Goal: Information Seeking & Learning: Learn about a topic

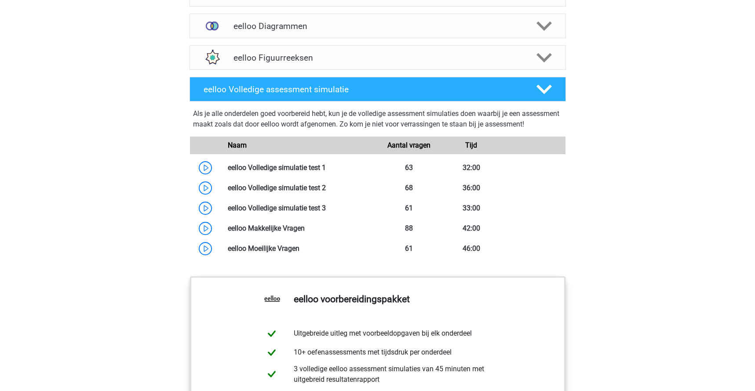
scroll to position [667, 0]
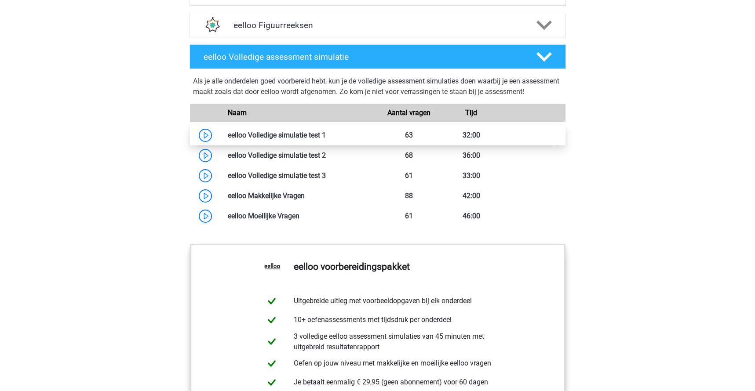
click at [326, 139] on link at bounding box center [326, 135] width 0 height 8
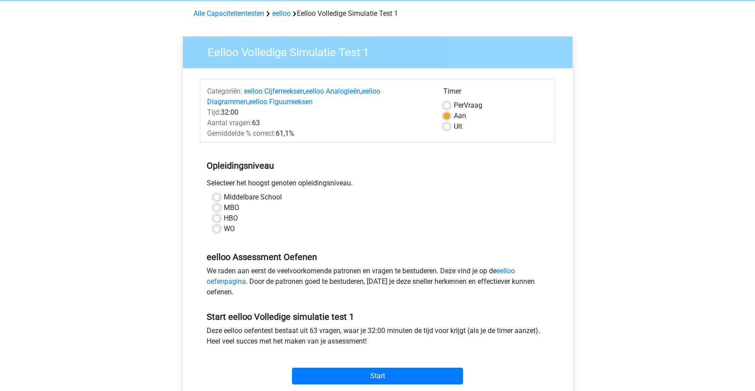
scroll to position [61, 0]
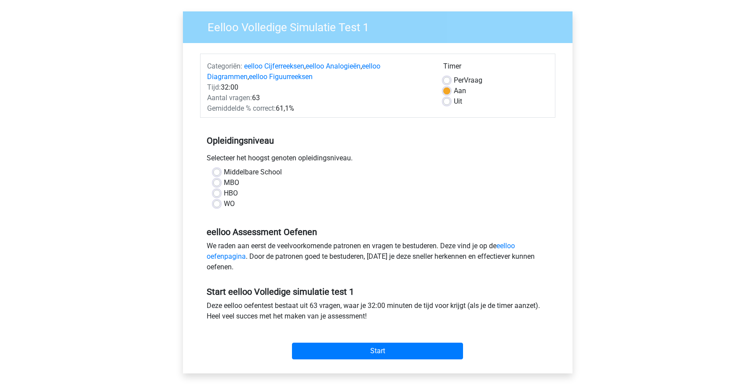
click at [224, 193] on label "HBO" at bounding box center [231, 193] width 14 height 11
click at [214, 193] on input "HBO" at bounding box center [216, 192] width 7 height 9
radio input "true"
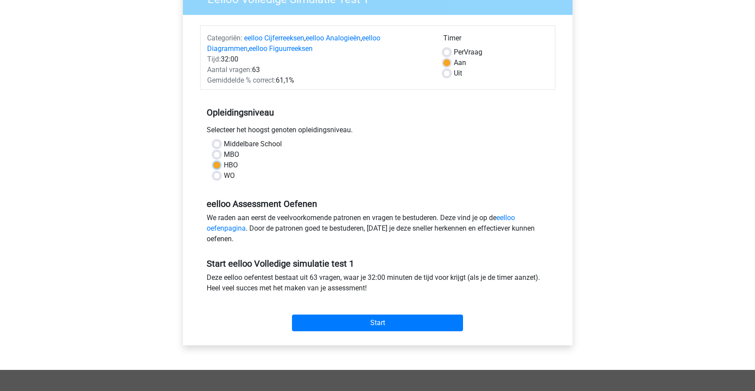
scroll to position [121, 0]
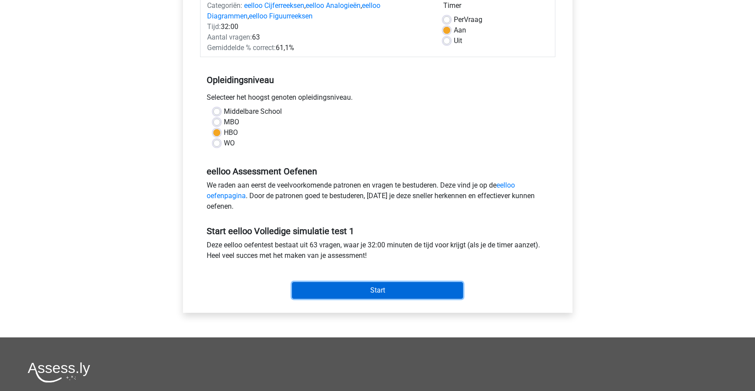
click at [373, 284] on input "Start" at bounding box center [377, 290] width 171 height 17
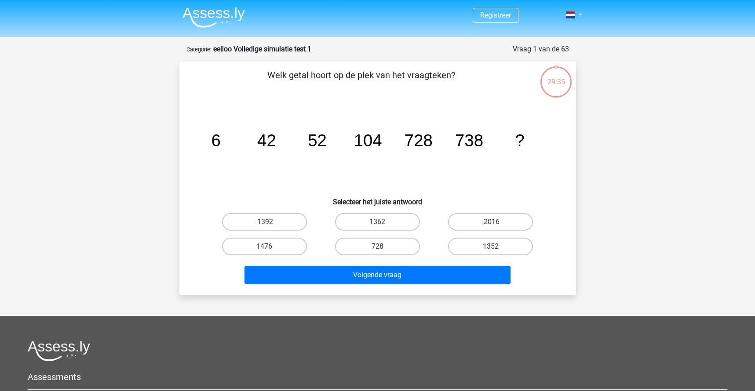
click at [270, 250] on input "1476" at bounding box center [267, 250] width 6 height 6
radio input "true"
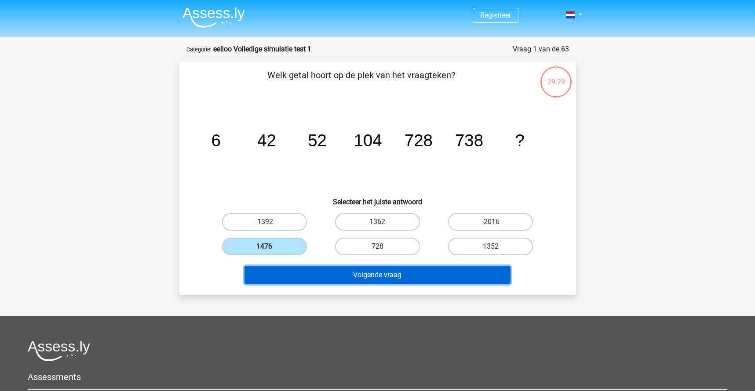
click at [389, 275] on button "Volgende vraag" at bounding box center [377, 275] width 266 height 18
click at [389, 277] on button "Volgende vraag" at bounding box center [377, 275] width 266 height 18
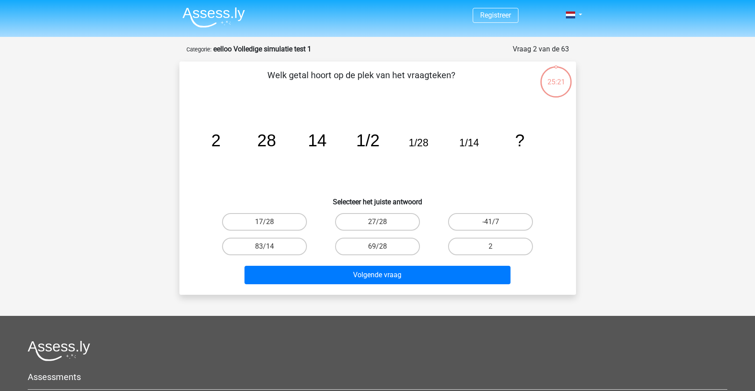
click at [417, 152] on icon "image/svg+xml 2 28 14 1/2 1/28 1/14 ?" at bounding box center [377, 146] width 354 height 89
click at [483, 244] on label "2" at bounding box center [490, 247] width 85 height 18
click at [491, 247] on input "2" at bounding box center [494, 250] width 6 height 6
radio input "true"
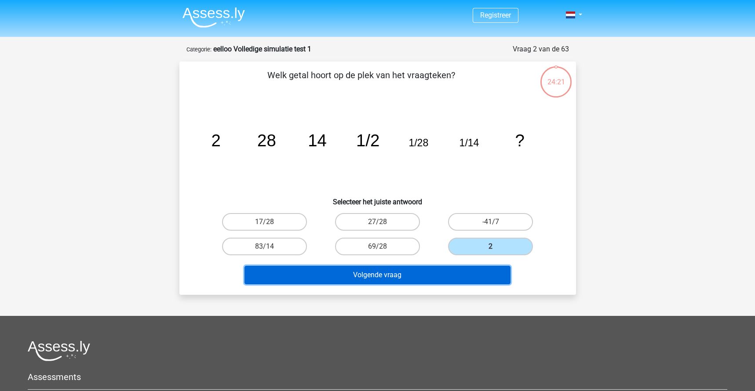
click at [455, 272] on button "Volgende vraag" at bounding box center [377, 275] width 266 height 18
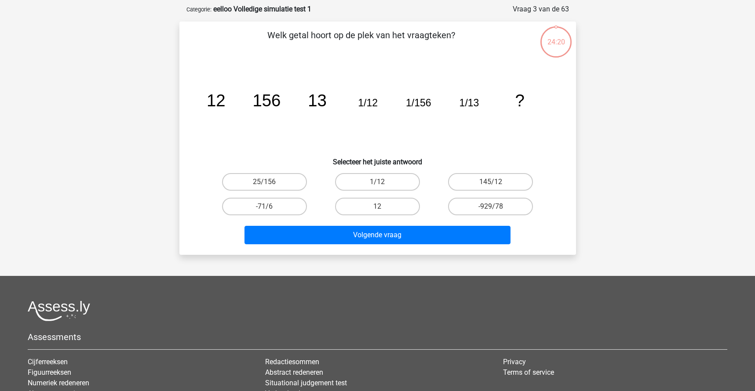
scroll to position [44, 0]
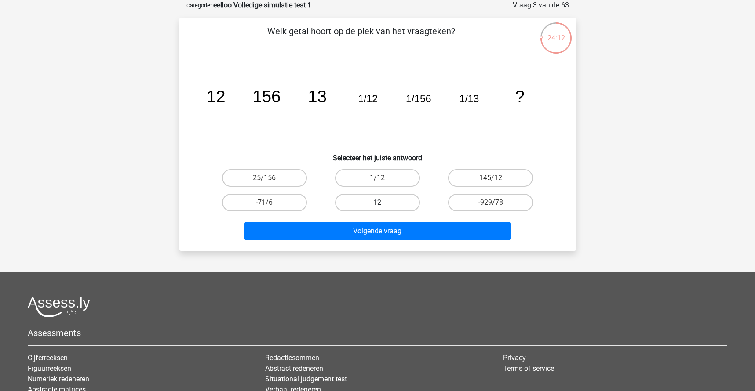
click at [382, 202] on label "12" at bounding box center [377, 203] width 85 height 18
click at [382, 203] on input "12" at bounding box center [380, 206] width 6 height 6
radio input "true"
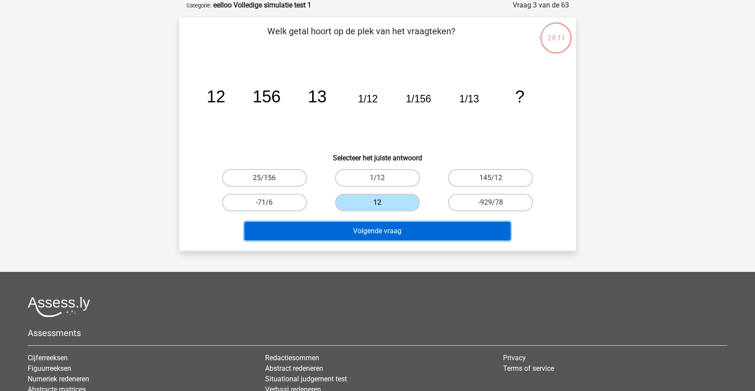
click at [429, 229] on button "Volgende vraag" at bounding box center [377, 231] width 266 height 18
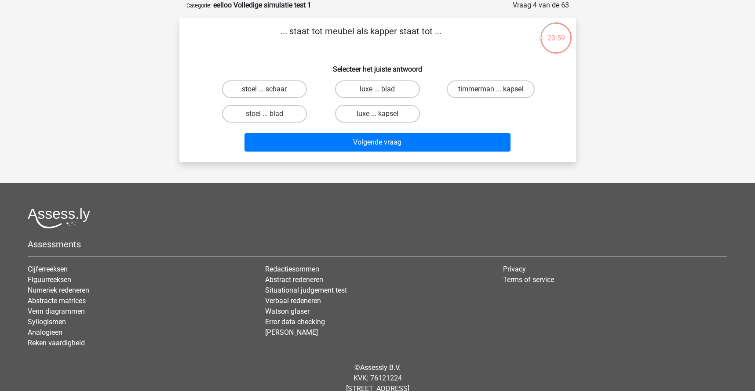
click at [483, 87] on label "timmerman ... kapsel" at bounding box center [491, 89] width 88 height 18
click at [491, 89] on input "timmerman ... kapsel" at bounding box center [494, 92] width 6 height 6
radio input "true"
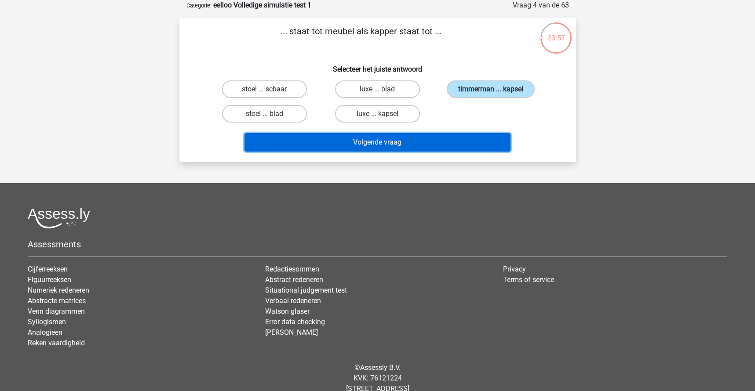
click at [433, 142] on button "Volgende vraag" at bounding box center [377, 142] width 266 height 18
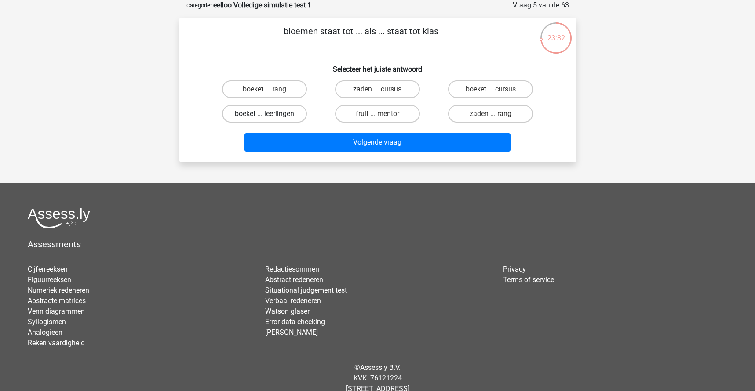
click at [293, 113] on label "boeket ... leerlingen" at bounding box center [264, 114] width 85 height 18
click at [270, 114] on input "boeket ... leerlingen" at bounding box center [267, 117] width 6 height 6
radio input "true"
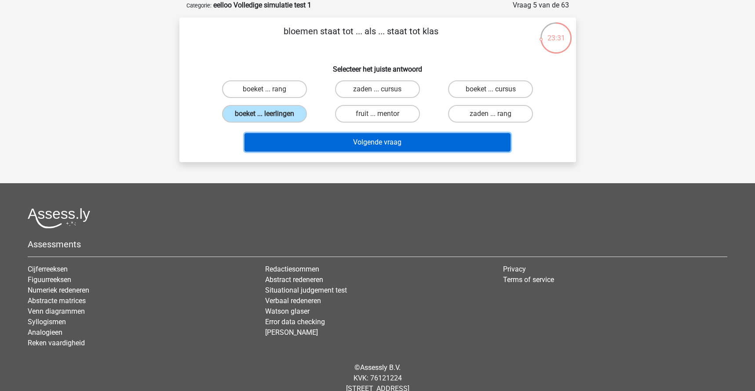
click at [377, 145] on button "Volgende vraag" at bounding box center [377, 142] width 266 height 18
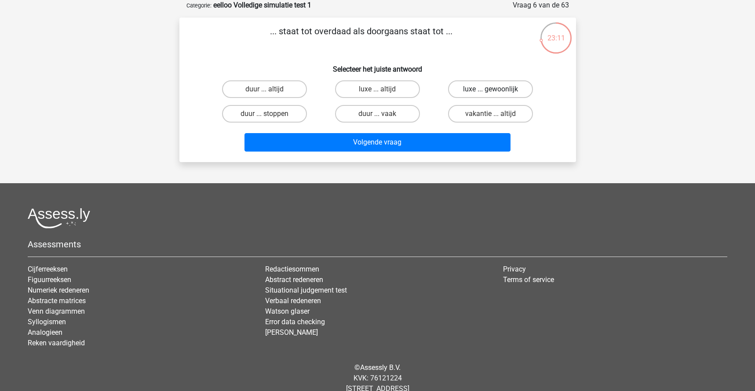
click at [486, 88] on label "luxe ... gewoonlijk" at bounding box center [490, 89] width 85 height 18
click at [491, 89] on input "luxe ... gewoonlijk" at bounding box center [494, 92] width 6 height 6
radio input "true"
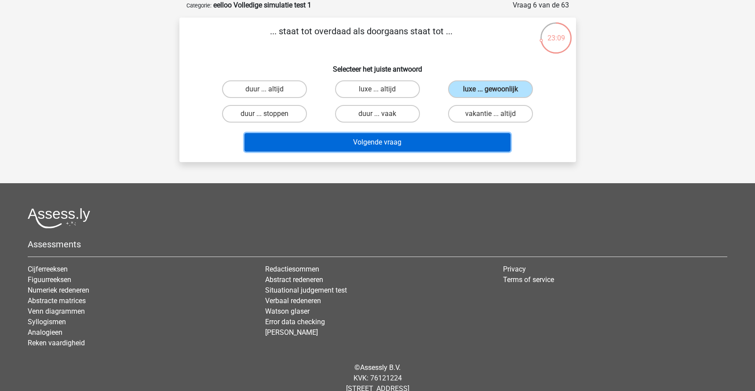
click at [431, 141] on button "Volgende vraag" at bounding box center [377, 142] width 266 height 18
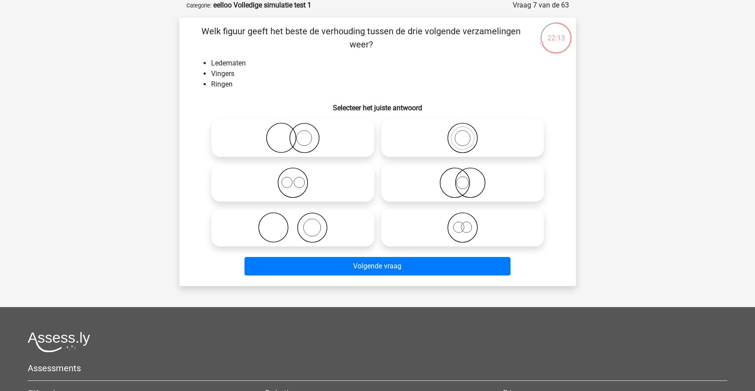
click at [281, 138] on icon at bounding box center [293, 138] width 156 height 31
click at [293, 134] on input "radio" at bounding box center [296, 131] width 6 height 6
radio input "true"
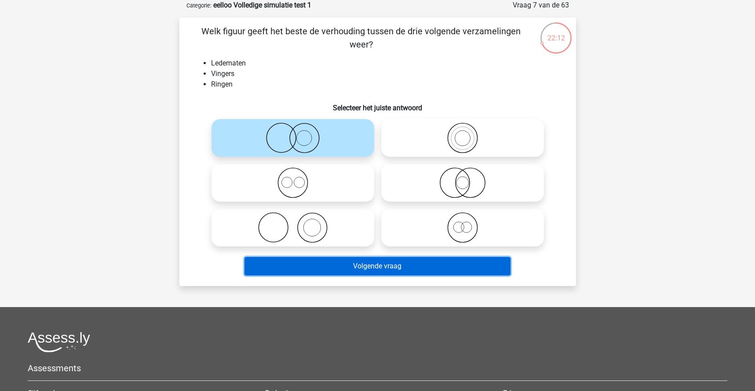
click at [417, 265] on button "Volgende vraag" at bounding box center [377, 266] width 266 height 18
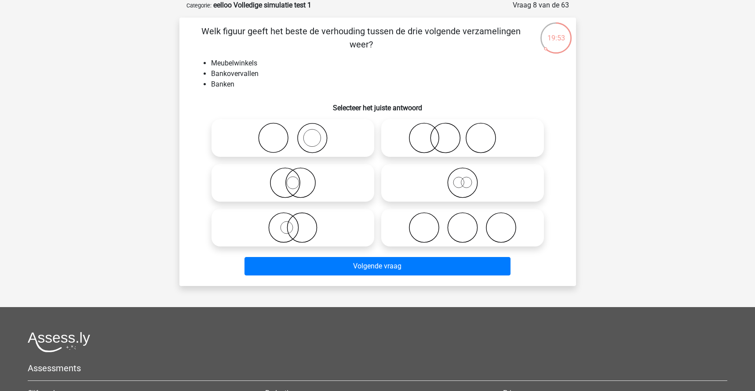
click at [304, 144] on icon at bounding box center [293, 138] width 156 height 31
click at [298, 134] on input "radio" at bounding box center [296, 131] width 6 height 6
radio input "true"
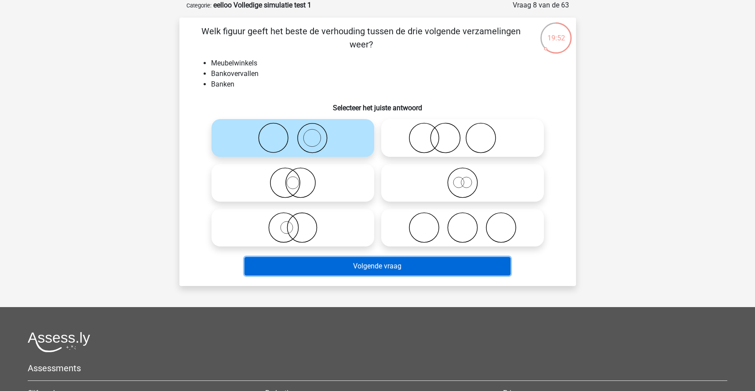
click at [372, 272] on button "Volgende vraag" at bounding box center [377, 266] width 266 height 18
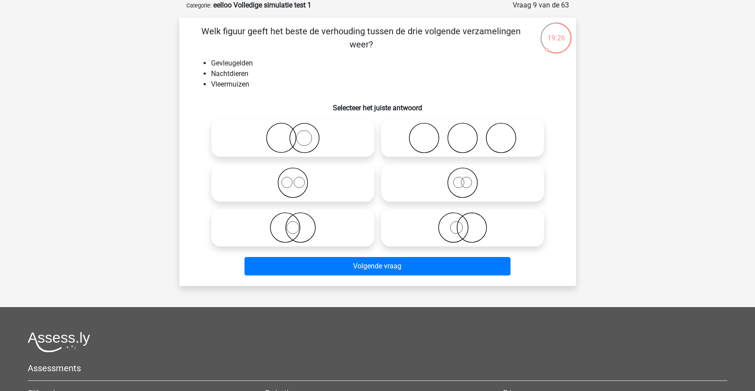
click at [313, 225] on icon at bounding box center [293, 227] width 156 height 31
click at [298, 223] on input "radio" at bounding box center [296, 221] width 6 height 6
radio input "true"
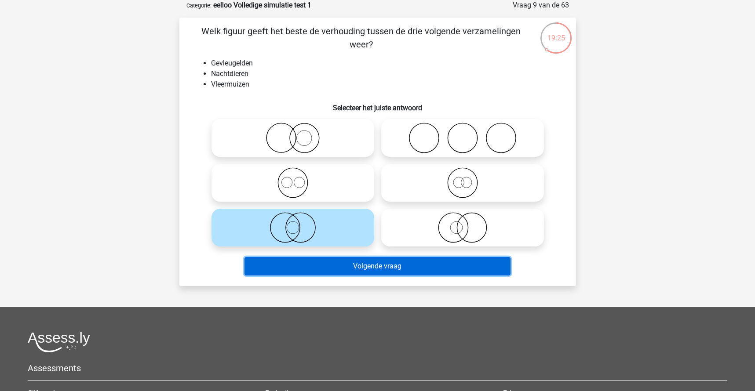
click at [385, 269] on button "Volgende vraag" at bounding box center [377, 266] width 266 height 18
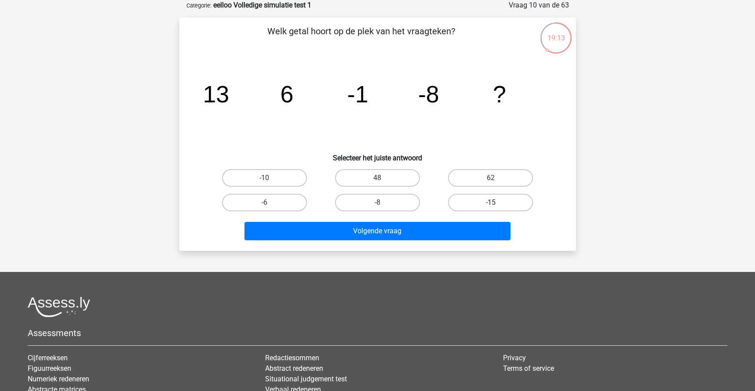
click at [495, 200] on label "-15" at bounding box center [490, 203] width 85 height 18
click at [495, 203] on input "-15" at bounding box center [494, 206] width 6 height 6
radio input "true"
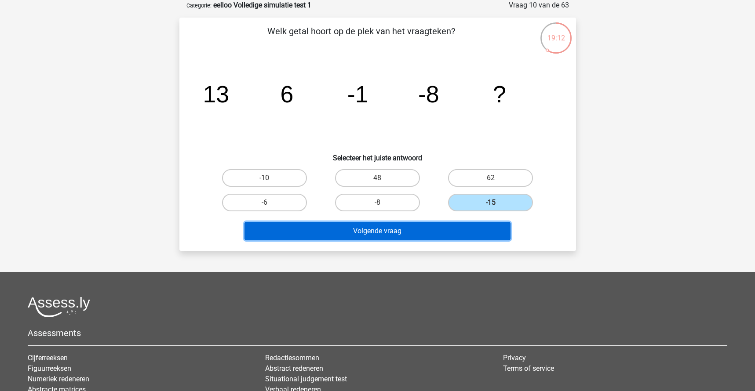
click at [443, 230] on button "Volgende vraag" at bounding box center [377, 231] width 266 height 18
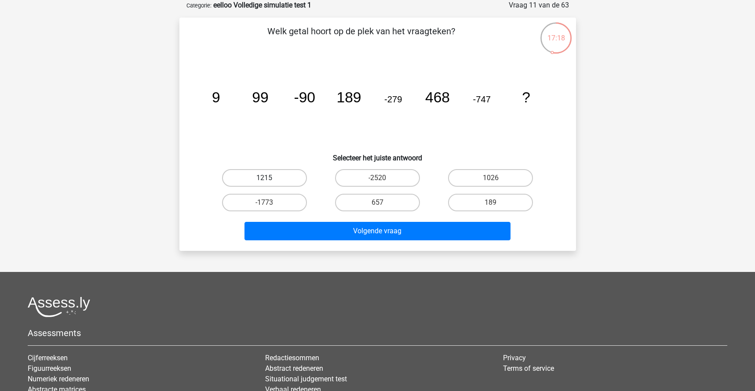
click at [273, 176] on label "1215" at bounding box center [264, 178] width 85 height 18
click at [270, 178] on input "1215" at bounding box center [267, 181] width 6 height 6
radio input "true"
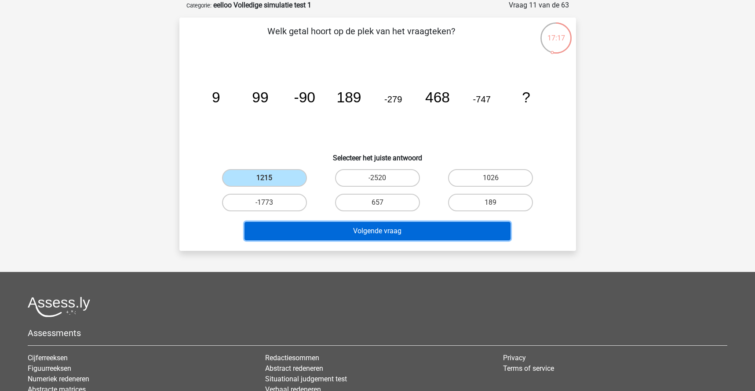
click at [394, 230] on button "Volgende vraag" at bounding box center [377, 231] width 266 height 18
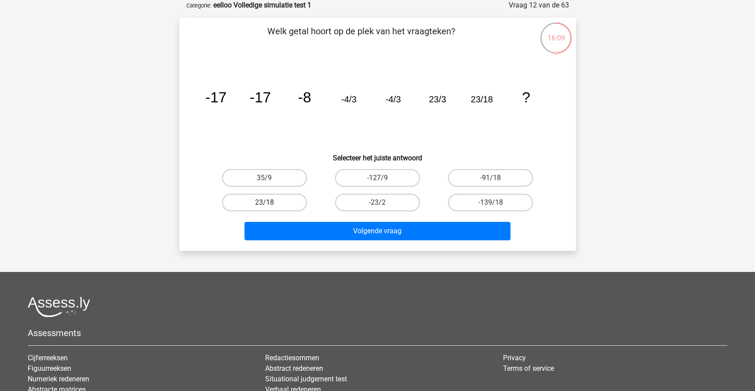
click at [276, 204] on label "23/18" at bounding box center [264, 203] width 85 height 18
click at [270, 204] on input "23/18" at bounding box center [267, 206] width 6 height 6
radio input "true"
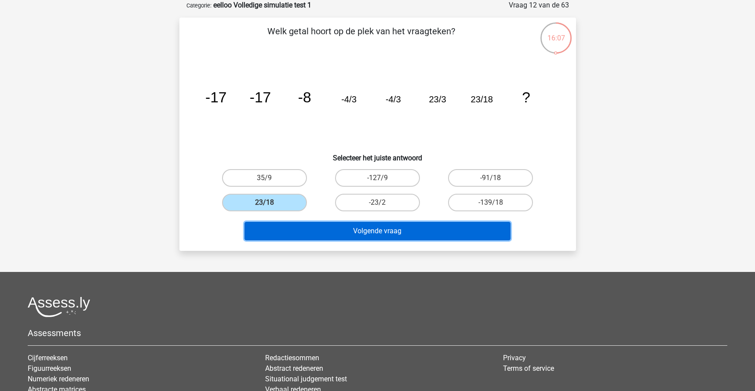
click at [363, 231] on button "Volgende vraag" at bounding box center [377, 231] width 266 height 18
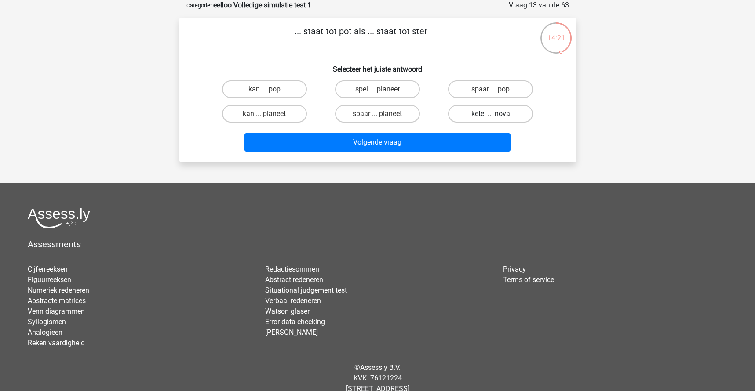
click at [474, 110] on label "ketel ... nova" at bounding box center [490, 114] width 85 height 18
click at [491, 114] on input "ketel ... nova" at bounding box center [494, 117] width 6 height 6
radio input "true"
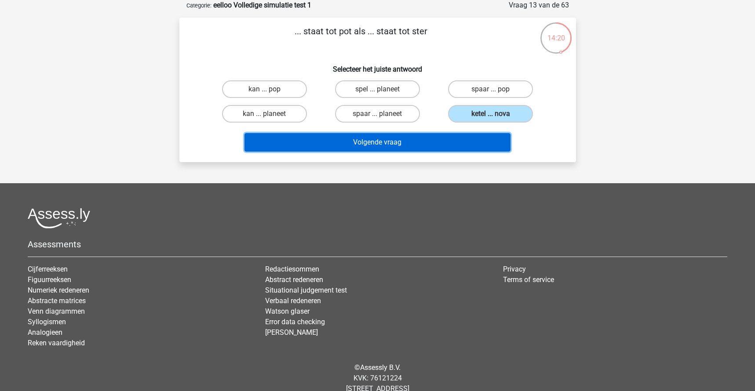
click at [436, 149] on button "Volgende vraag" at bounding box center [377, 142] width 266 height 18
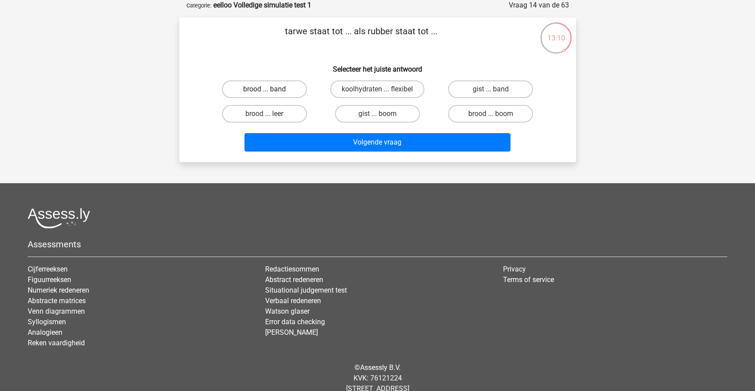
click at [269, 87] on label "brood ... band" at bounding box center [264, 89] width 85 height 18
click at [269, 89] on input "brood ... band" at bounding box center [267, 92] width 6 height 6
radio input "true"
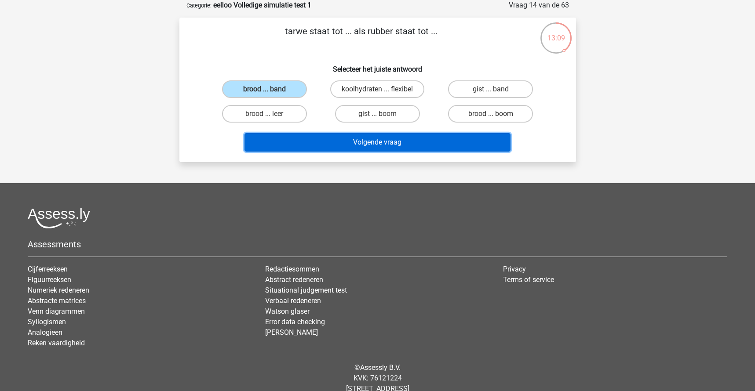
click at [363, 138] on button "Volgende vraag" at bounding box center [377, 142] width 266 height 18
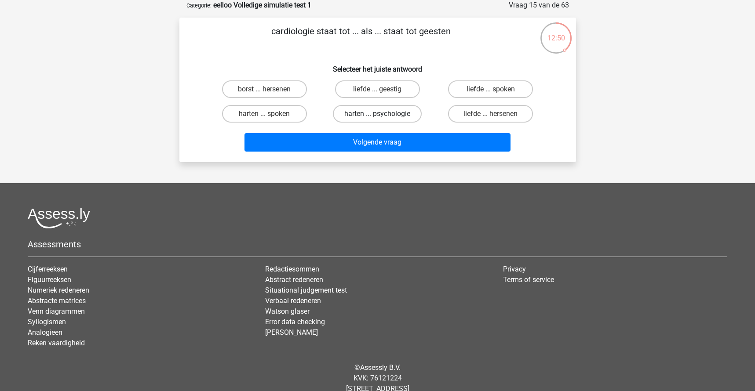
click at [378, 112] on label "harten ... psychologie" at bounding box center [377, 114] width 89 height 18
click at [378, 114] on input "harten ... psychologie" at bounding box center [380, 117] width 6 height 6
radio input "true"
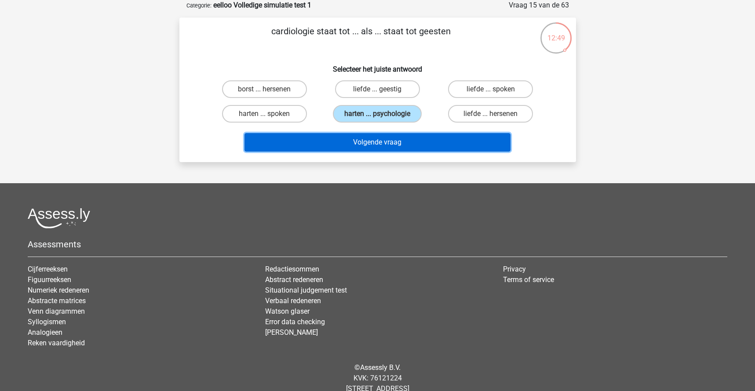
click at [383, 139] on button "Volgende vraag" at bounding box center [377, 142] width 266 height 18
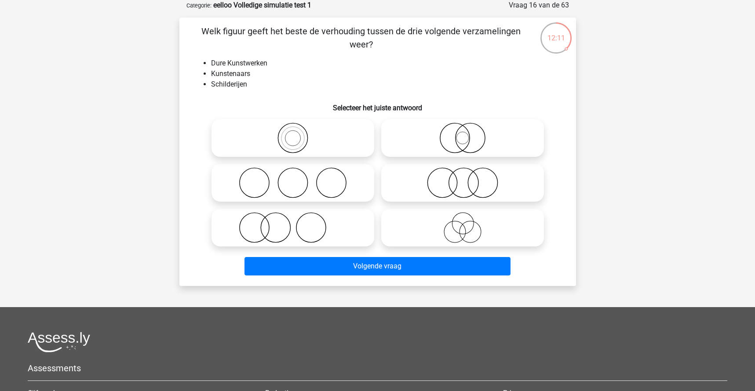
click at [274, 229] on icon at bounding box center [293, 227] width 156 height 31
click at [293, 223] on input "radio" at bounding box center [296, 221] width 6 height 6
radio input "true"
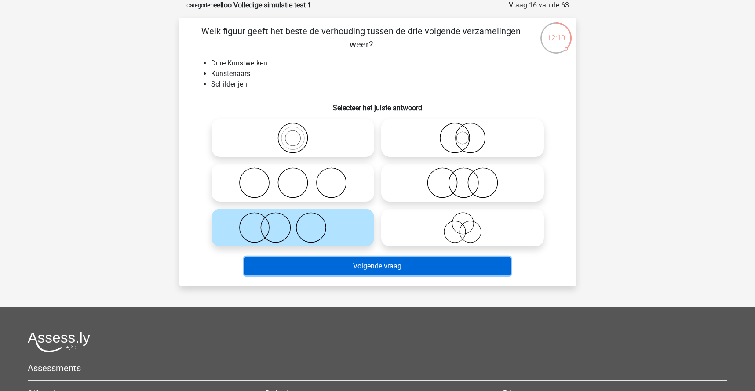
click at [387, 269] on button "Volgende vraag" at bounding box center [377, 266] width 266 height 18
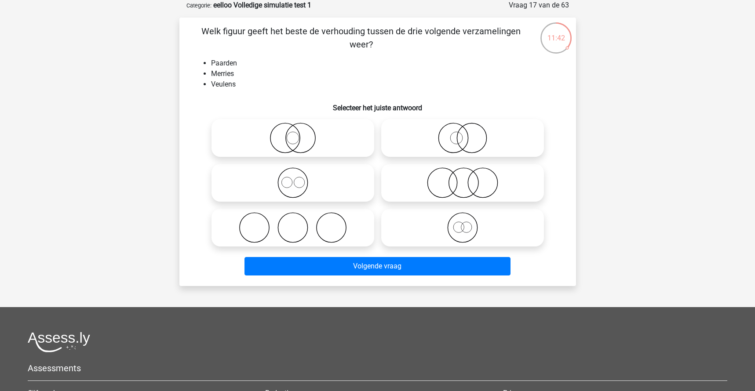
click at [291, 182] on icon at bounding box center [293, 182] width 156 height 31
click at [293, 178] on input "radio" at bounding box center [296, 176] width 6 height 6
radio input "true"
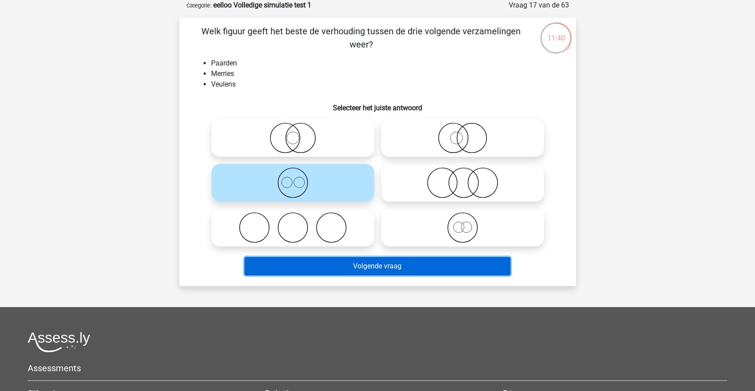
click at [357, 262] on button "Volgende vraag" at bounding box center [377, 266] width 266 height 18
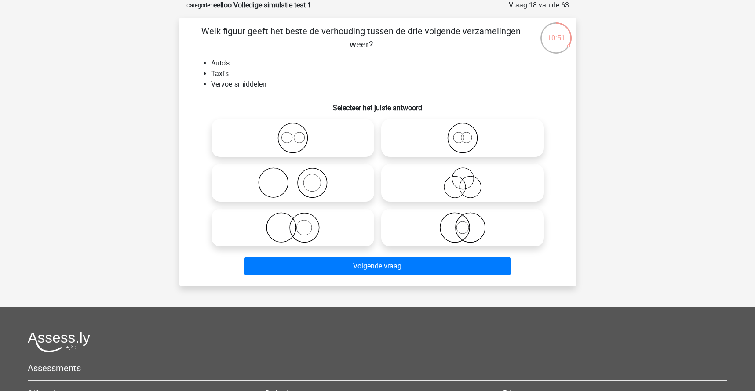
click at [464, 140] on icon at bounding box center [463, 138] width 156 height 31
click at [464, 134] on input "radio" at bounding box center [465, 131] width 6 height 6
radio input "true"
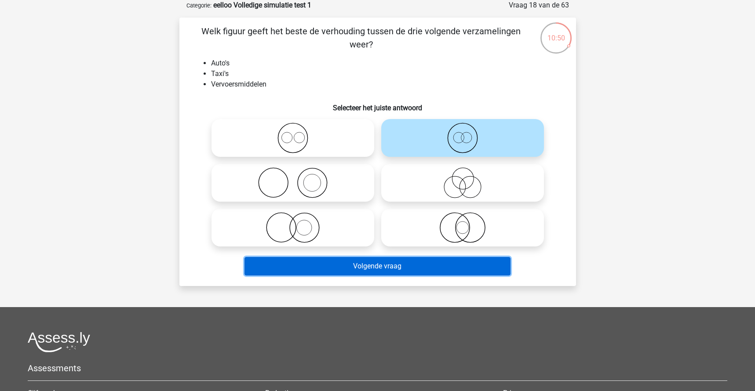
click at [423, 271] on button "Volgende vraag" at bounding box center [377, 266] width 266 height 18
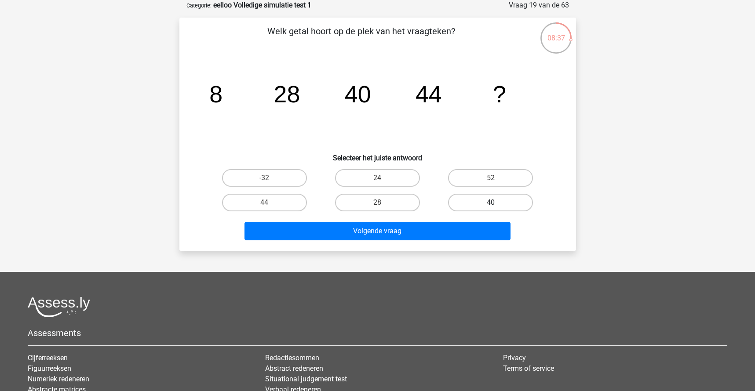
click at [505, 200] on label "40" at bounding box center [490, 203] width 85 height 18
click at [496, 203] on input "40" at bounding box center [494, 206] width 6 height 6
radio input "true"
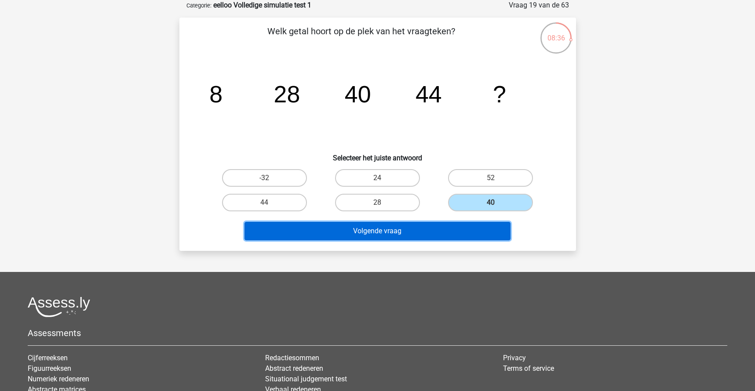
click at [455, 232] on button "Volgende vraag" at bounding box center [377, 231] width 266 height 18
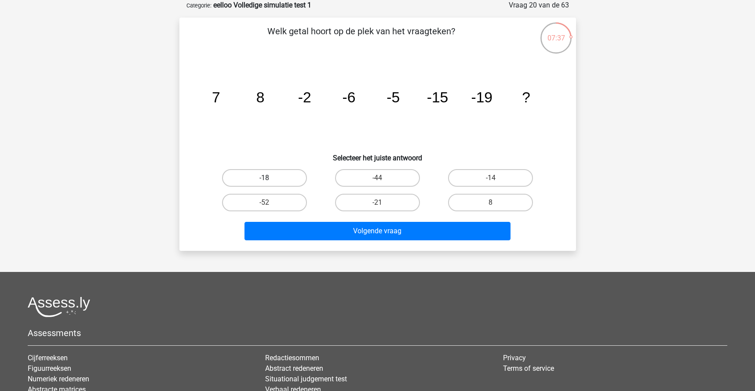
click at [259, 174] on label "-18" at bounding box center [264, 178] width 85 height 18
click at [264, 178] on input "-18" at bounding box center [267, 181] width 6 height 6
radio input "true"
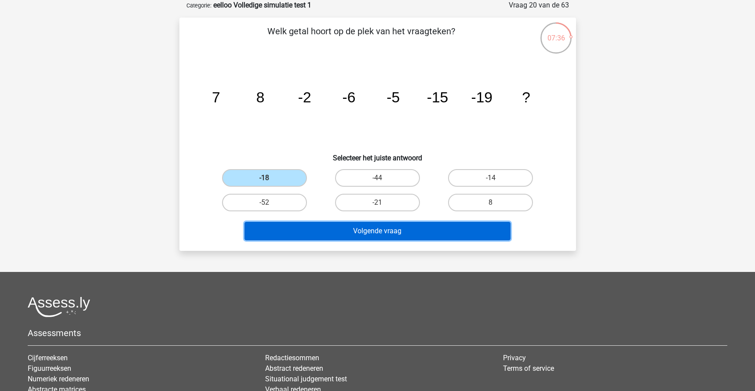
click at [368, 231] on button "Volgende vraag" at bounding box center [377, 231] width 266 height 18
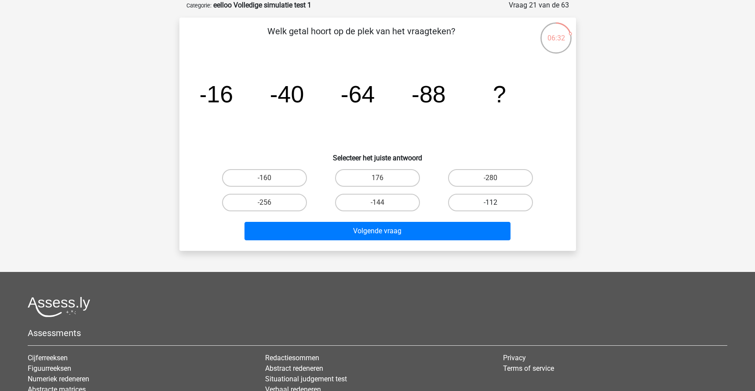
click at [491, 200] on label "-112" at bounding box center [490, 203] width 85 height 18
click at [491, 203] on input "-112" at bounding box center [494, 206] width 6 height 6
radio input "true"
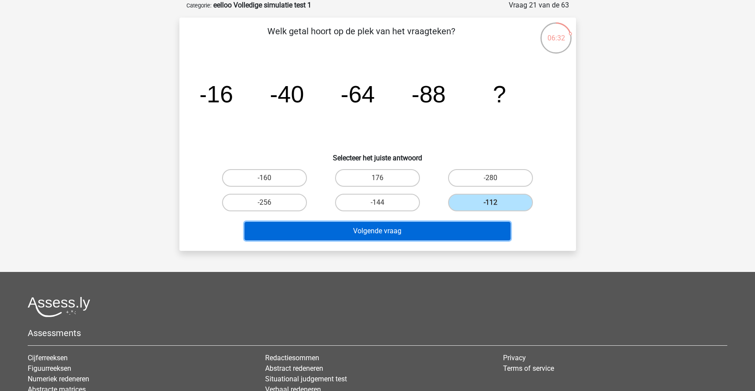
click at [463, 227] on button "Volgende vraag" at bounding box center [377, 231] width 266 height 18
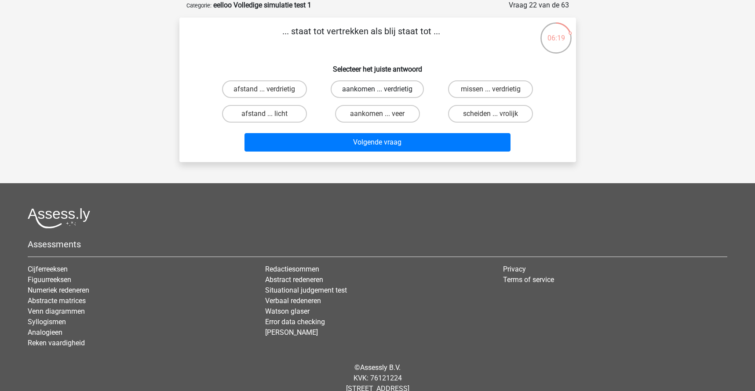
click at [364, 87] on label "aankomen ... verdrietig" at bounding box center [377, 89] width 93 height 18
click at [377, 89] on input "aankomen ... verdrietig" at bounding box center [380, 92] width 6 height 6
radio input "true"
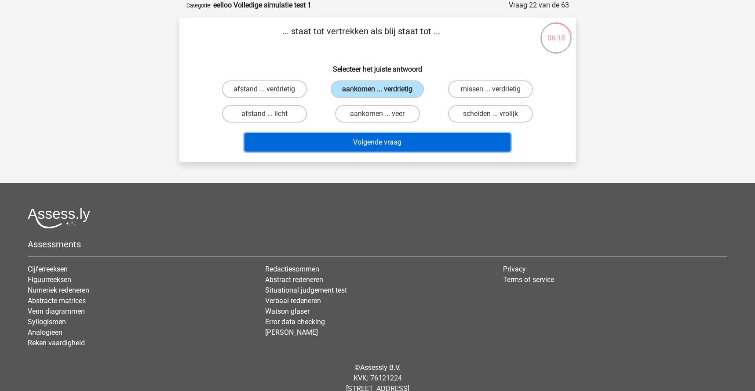
click at [405, 141] on button "Volgende vraag" at bounding box center [377, 142] width 266 height 18
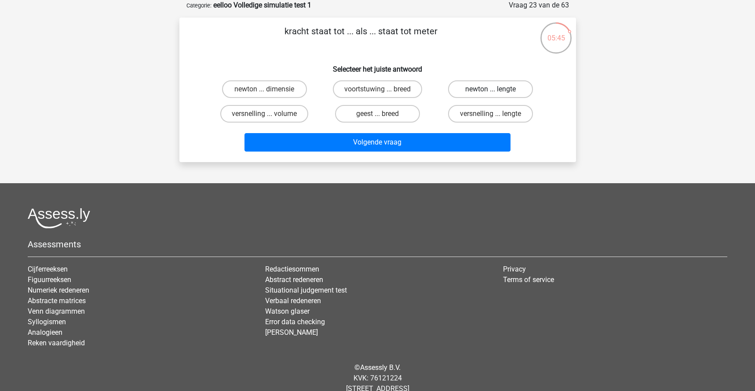
click at [464, 88] on label "newton ... lengte" at bounding box center [490, 89] width 85 height 18
click at [491, 89] on input "newton ... lengte" at bounding box center [494, 92] width 6 height 6
radio input "true"
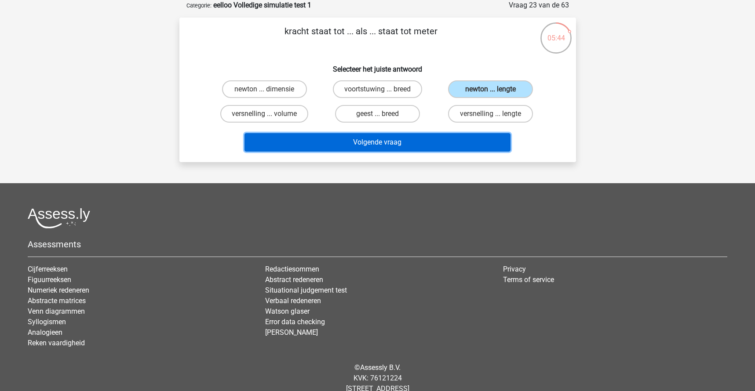
click at [444, 140] on button "Volgende vraag" at bounding box center [377, 142] width 266 height 18
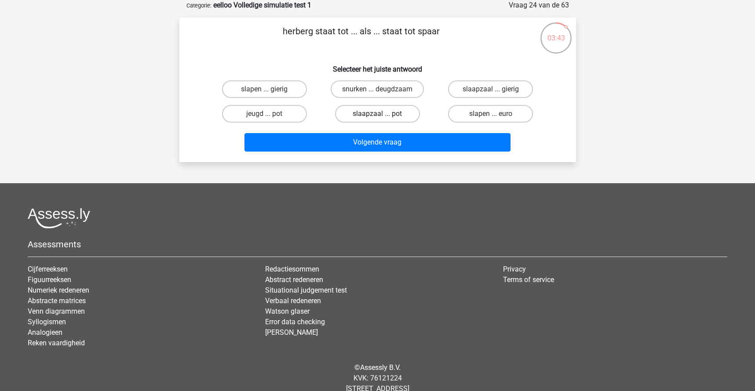
click at [369, 114] on label "slaapzaal ... pot" at bounding box center [377, 114] width 85 height 18
click at [377, 114] on input "slaapzaal ... pot" at bounding box center [380, 117] width 6 height 6
radio input "true"
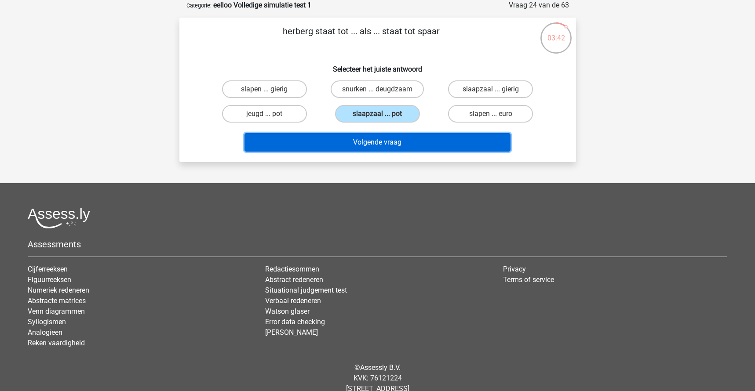
click at [389, 143] on button "Volgende vraag" at bounding box center [377, 142] width 266 height 18
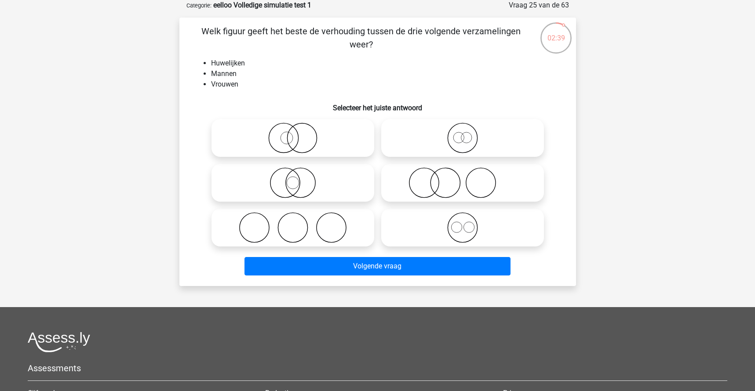
click at [289, 177] on icon at bounding box center [293, 182] width 156 height 31
click at [293, 177] on input "radio" at bounding box center [296, 176] width 6 height 6
radio input "true"
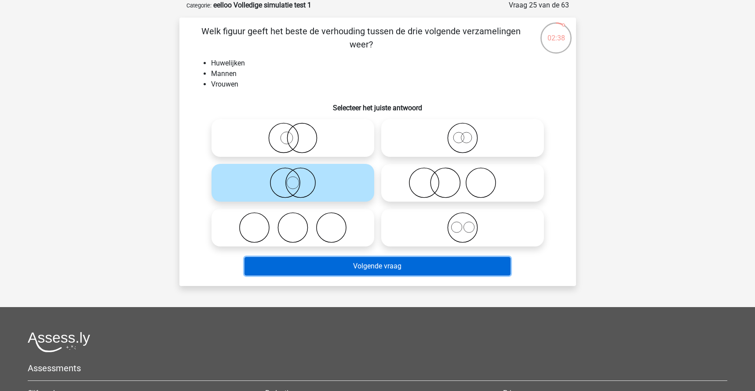
click at [397, 265] on button "Volgende vraag" at bounding box center [377, 266] width 266 height 18
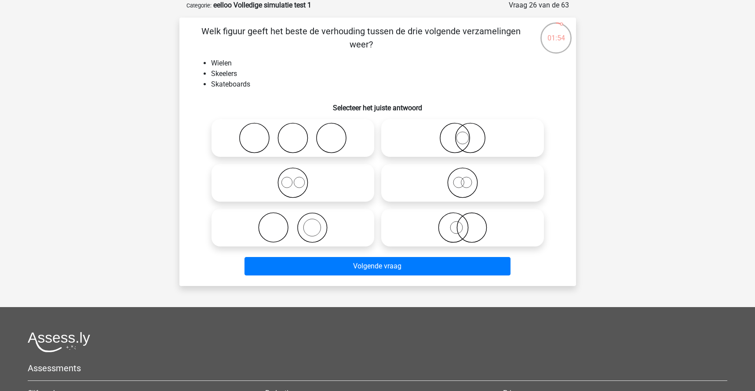
click at [294, 189] on icon at bounding box center [293, 182] width 156 height 31
click at [294, 178] on input "radio" at bounding box center [296, 176] width 6 height 6
radio input "true"
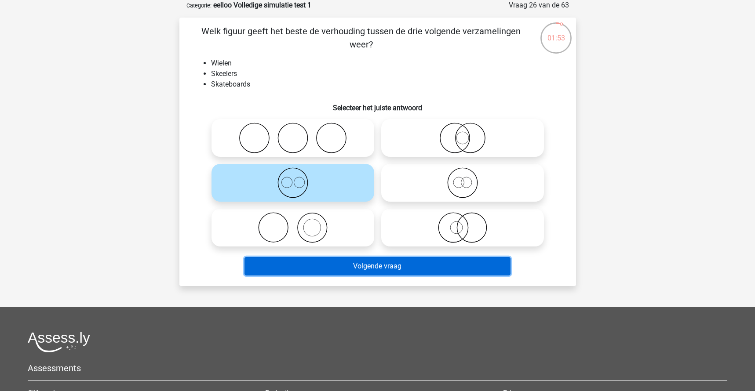
click at [396, 265] on button "Volgende vraag" at bounding box center [377, 266] width 266 height 18
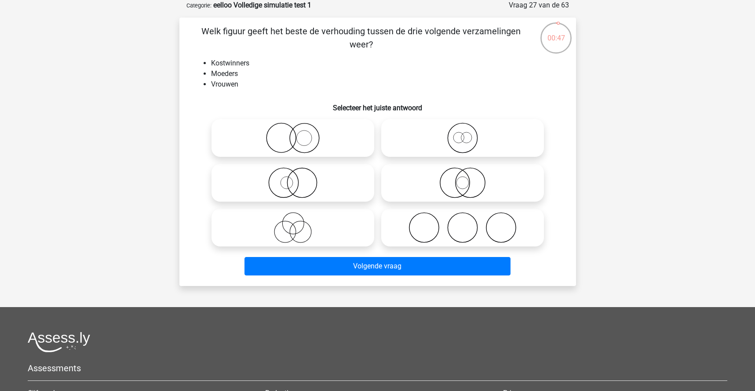
click at [288, 136] on icon at bounding box center [293, 138] width 156 height 31
click at [293, 134] on input "radio" at bounding box center [296, 131] width 6 height 6
radio input "true"
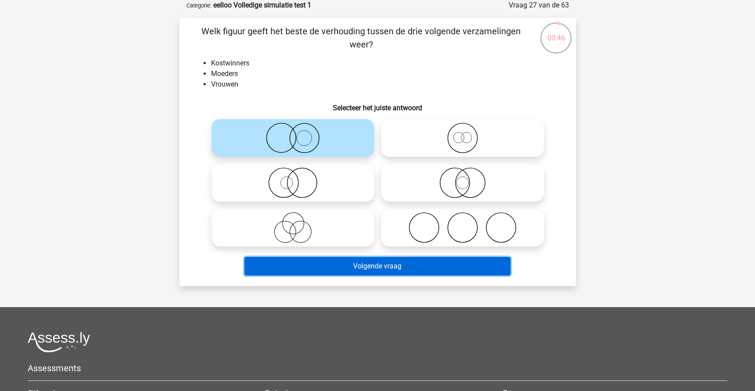
click at [353, 269] on button "Volgende vraag" at bounding box center [377, 266] width 266 height 18
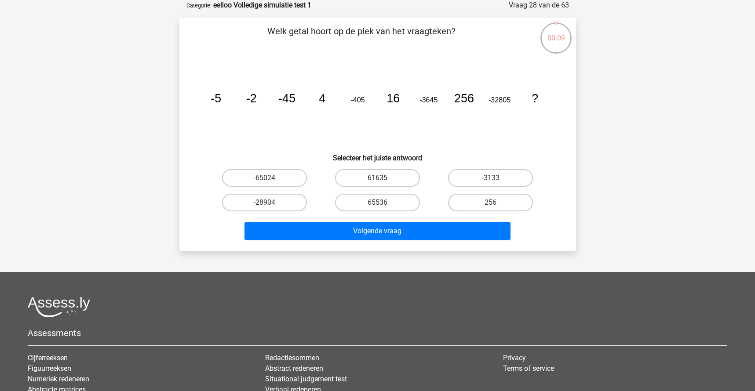
click at [367, 178] on label "61635" at bounding box center [377, 178] width 85 height 18
click at [377, 178] on input "61635" at bounding box center [380, 181] width 6 height 6
radio input "true"
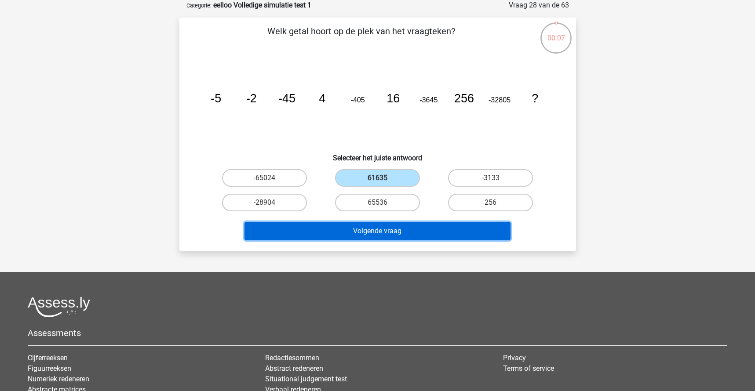
click at [375, 233] on button "Volgende vraag" at bounding box center [377, 231] width 266 height 18
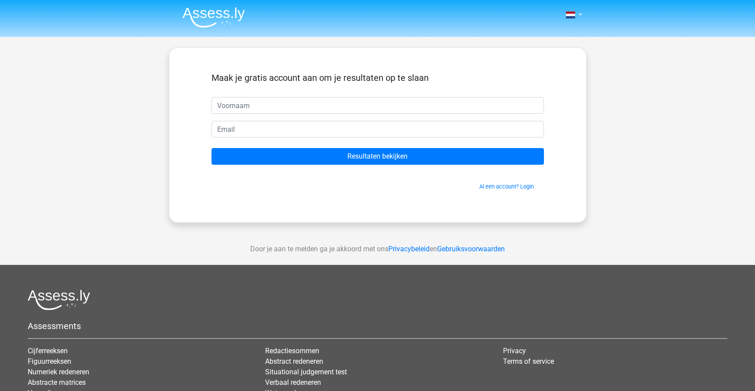
click at [303, 106] on input "text" at bounding box center [377, 105] width 332 height 17
type input "[PERSON_NAME]"
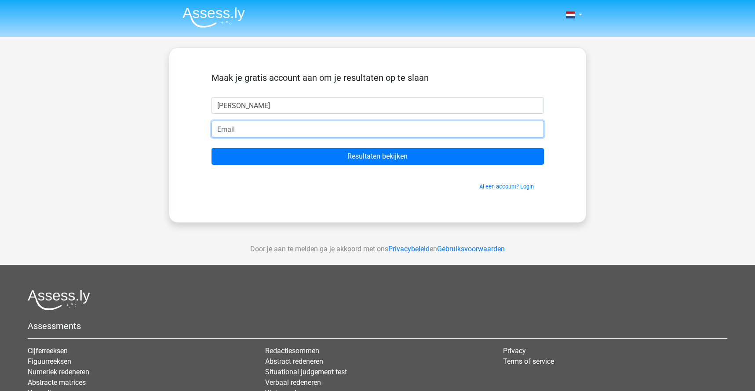
click at [294, 129] on input "email" at bounding box center [377, 129] width 332 height 17
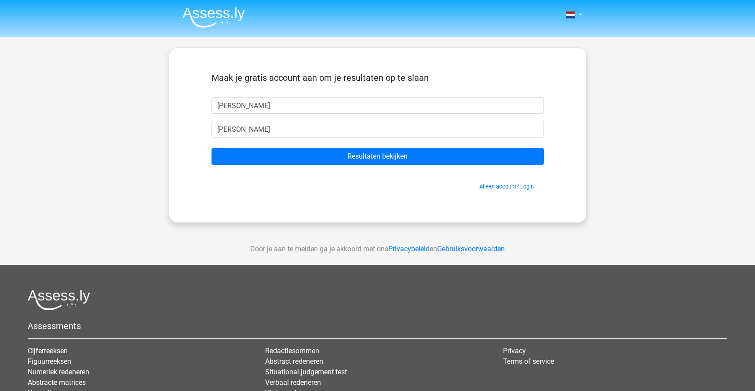
click at [349, 207] on div "Maak je gratis account aan om je resultaten op te slaan [PERSON_NAME] [PERSON_N…" at bounding box center [378, 134] width 418 height 175
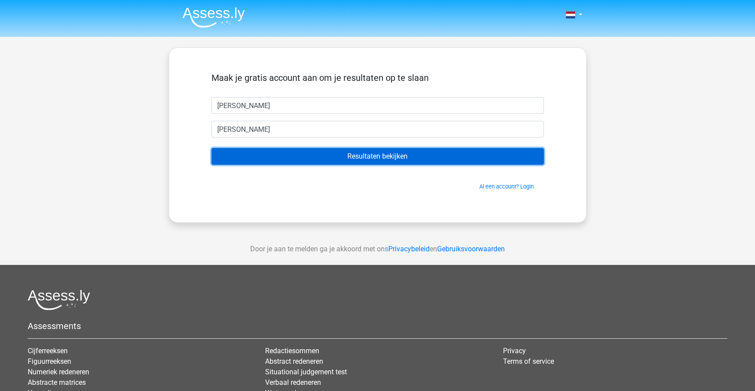
click at [370, 157] on input "Resultaten bekijken" at bounding box center [377, 156] width 332 height 17
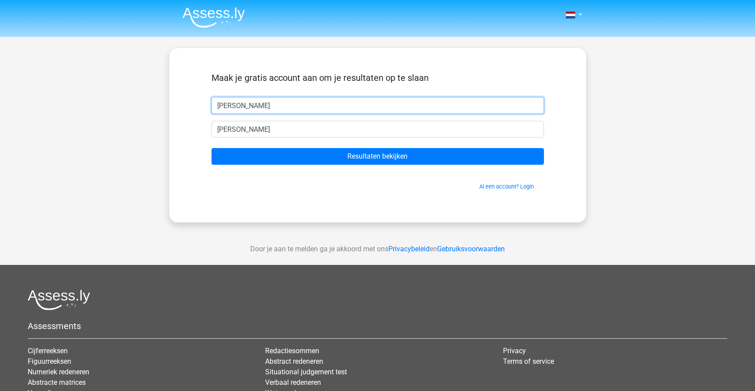
click at [295, 112] on input "[PERSON_NAME]" at bounding box center [377, 105] width 332 height 17
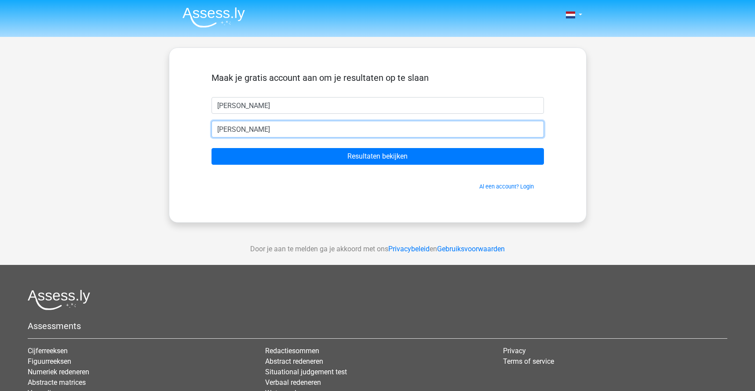
click at [302, 126] on input "[PERSON_NAME]" at bounding box center [377, 129] width 332 height 17
click at [303, 128] on input "[PERSON_NAME]" at bounding box center [377, 129] width 332 height 17
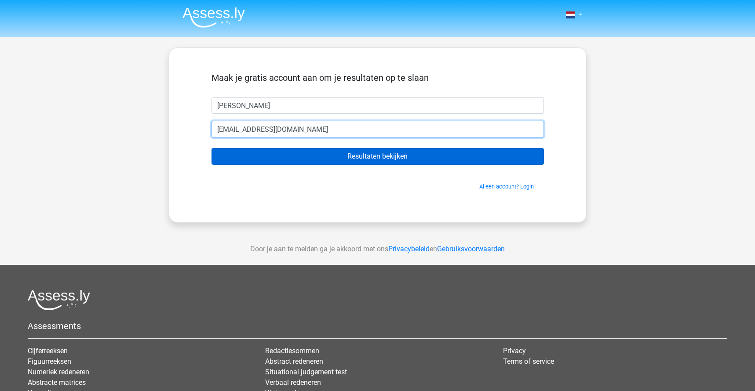
type input "[EMAIL_ADDRESS][DOMAIN_NAME]"
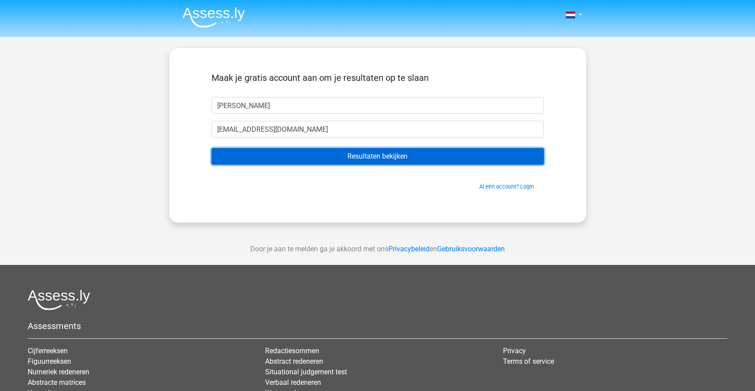
click at [351, 155] on input "Resultaten bekijken" at bounding box center [377, 156] width 332 height 17
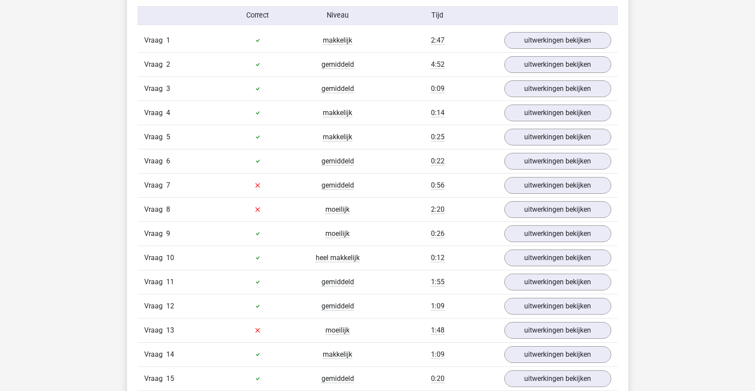
scroll to position [910, 0]
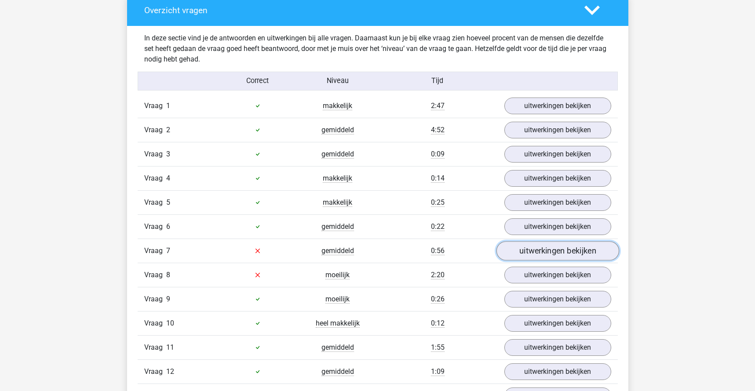
click at [553, 247] on link "uitwerkingen bekijken" at bounding box center [557, 250] width 123 height 19
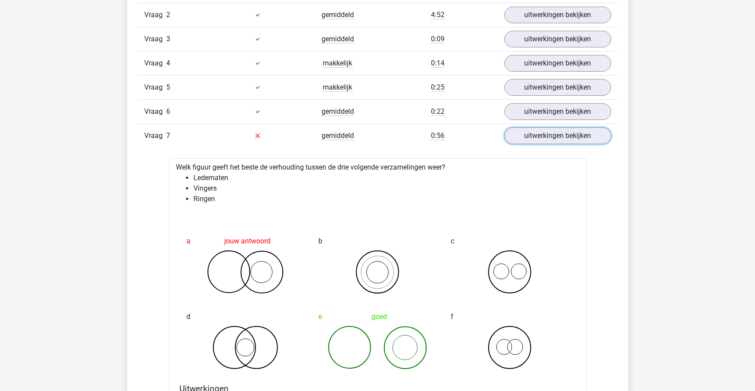
scroll to position [1031, 0]
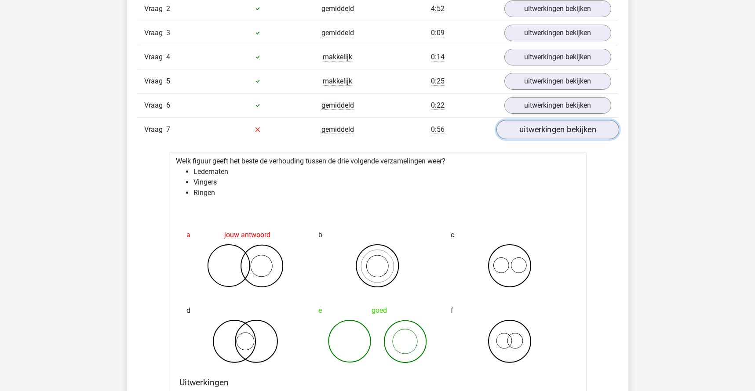
click at [542, 129] on link "uitwerkingen bekijken" at bounding box center [557, 129] width 123 height 19
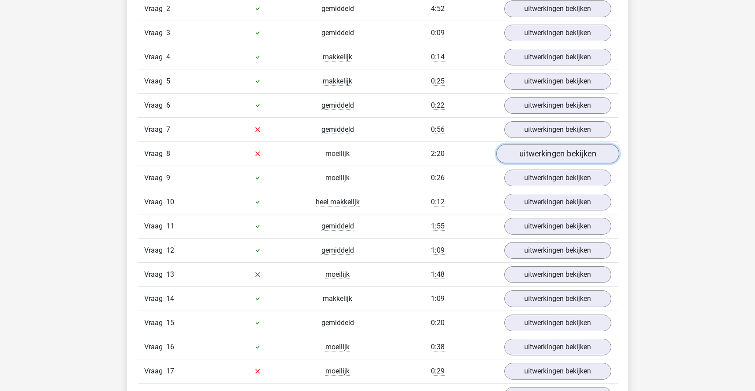
click at [564, 153] on link "uitwerkingen bekijken" at bounding box center [557, 153] width 123 height 19
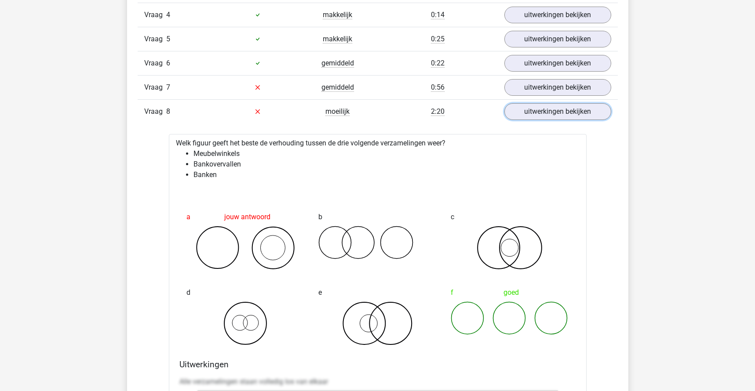
scroll to position [1092, 0]
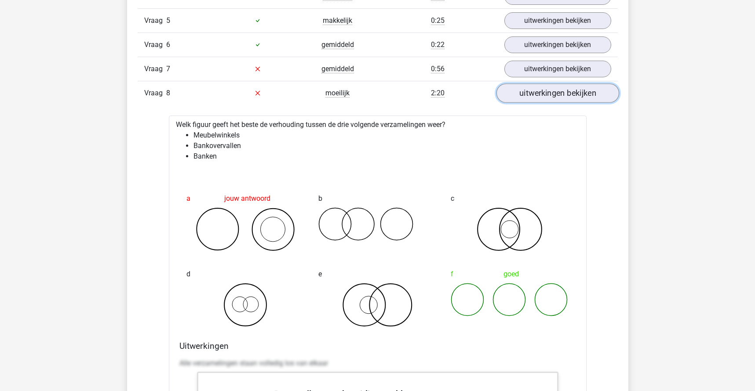
click at [537, 94] on link "uitwerkingen bekijken" at bounding box center [557, 93] width 123 height 19
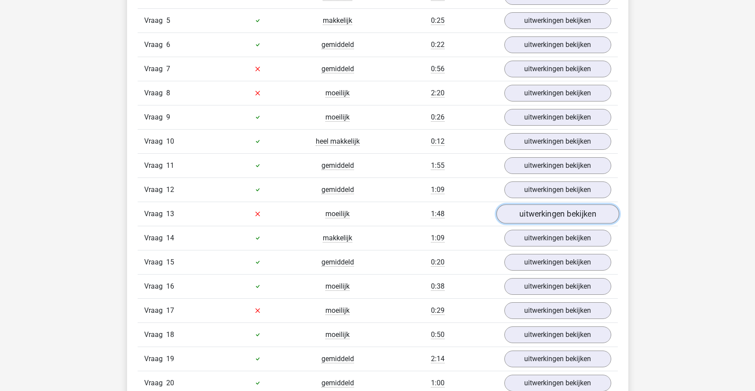
click at [536, 213] on link "uitwerkingen bekijken" at bounding box center [557, 213] width 123 height 19
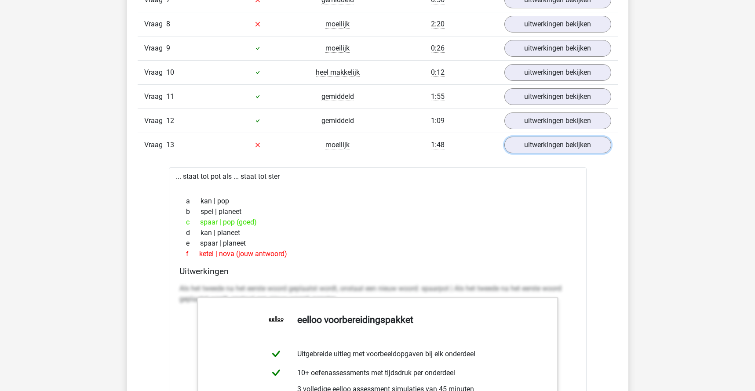
scroll to position [1153, 0]
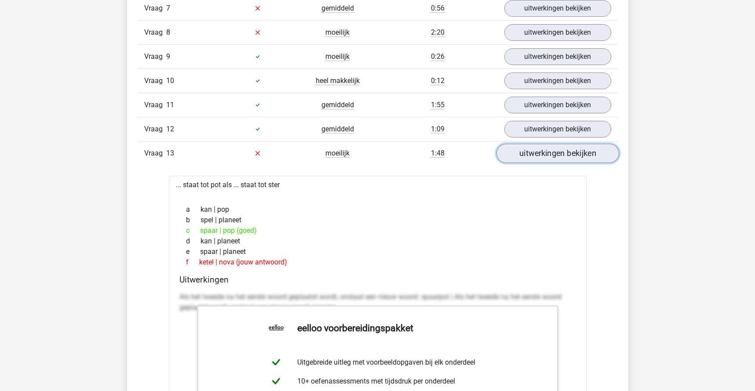
click at [553, 157] on link "uitwerkingen bekijken" at bounding box center [557, 153] width 123 height 19
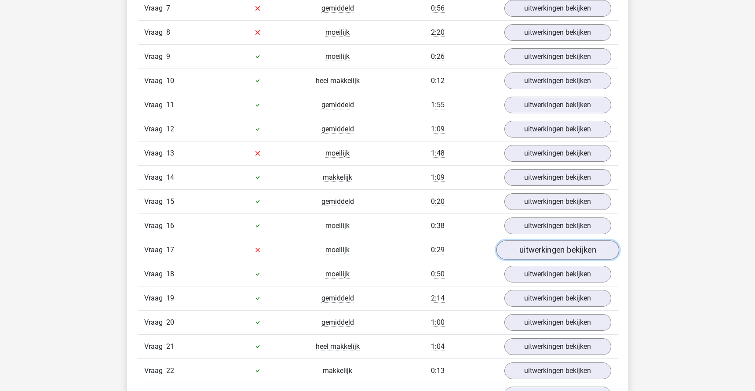
click at [549, 249] on link "uitwerkingen bekijken" at bounding box center [557, 249] width 123 height 19
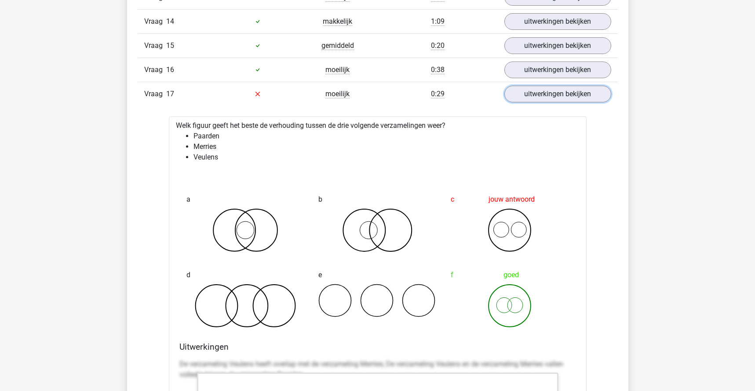
scroll to position [1334, 0]
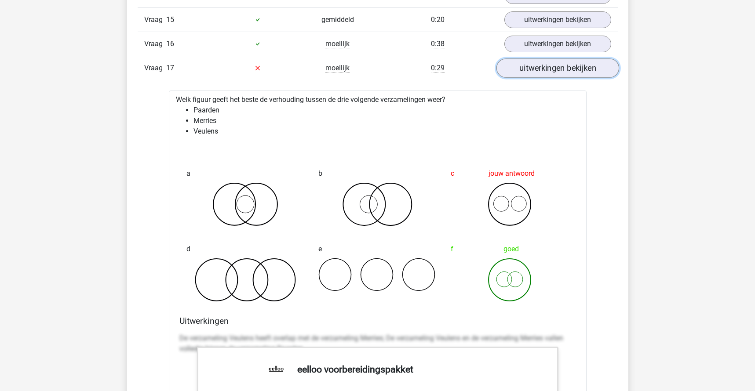
click at [574, 72] on link "uitwerkingen bekijken" at bounding box center [557, 67] width 123 height 19
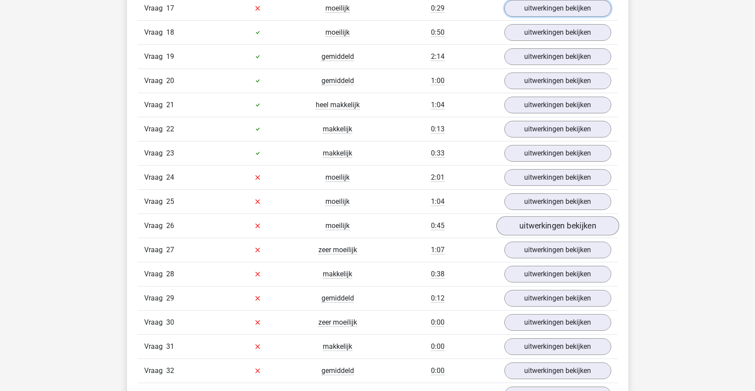
scroll to position [1395, 0]
click at [548, 197] on link "uitwerkingen bekijken" at bounding box center [557, 200] width 123 height 19
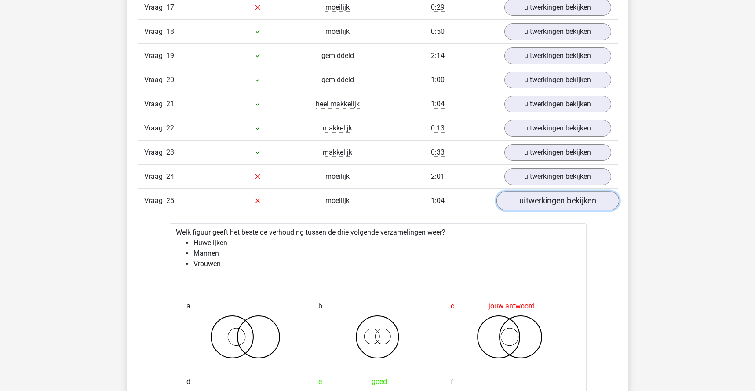
click at [569, 204] on link "uitwerkingen bekijken" at bounding box center [557, 200] width 123 height 19
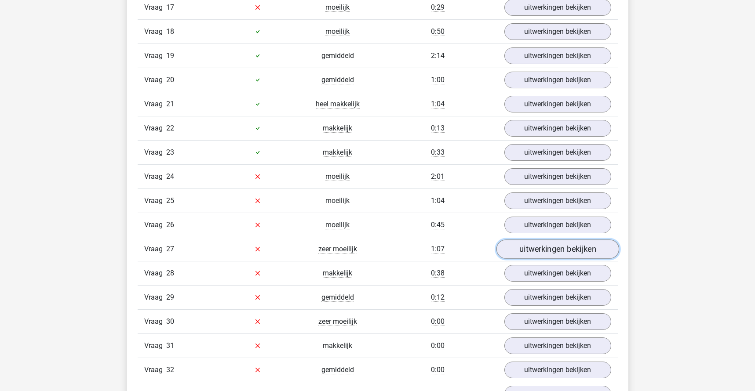
click at [559, 248] on link "uitwerkingen bekijken" at bounding box center [557, 249] width 123 height 19
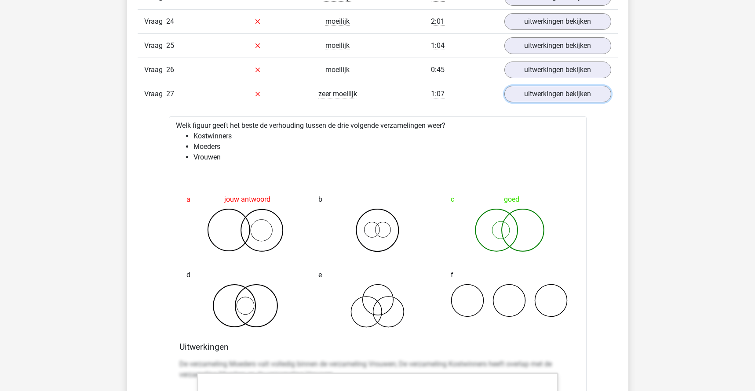
scroll to position [1577, 0]
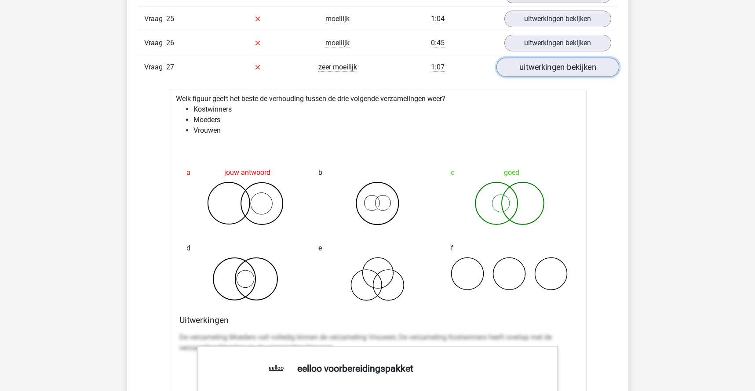
click at [563, 66] on link "uitwerkingen bekijken" at bounding box center [557, 67] width 123 height 19
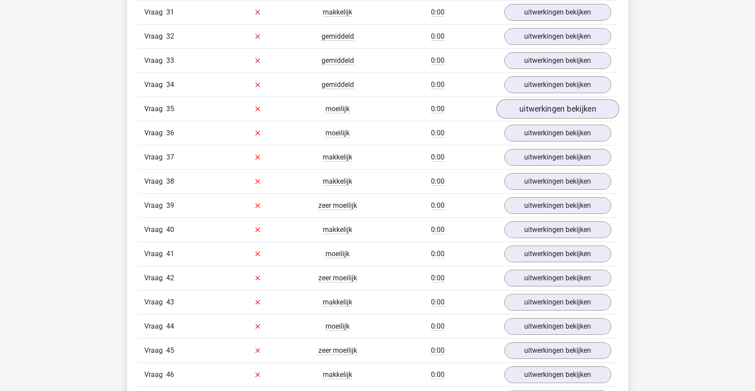
scroll to position [1759, 0]
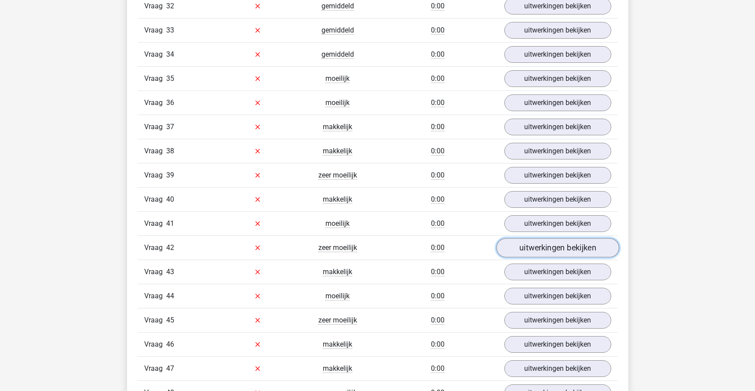
click at [554, 247] on link "uitwerkingen bekijken" at bounding box center [557, 247] width 123 height 19
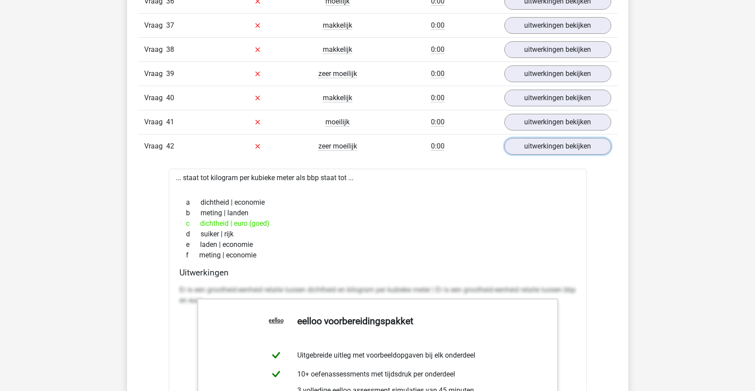
scroll to position [1880, 0]
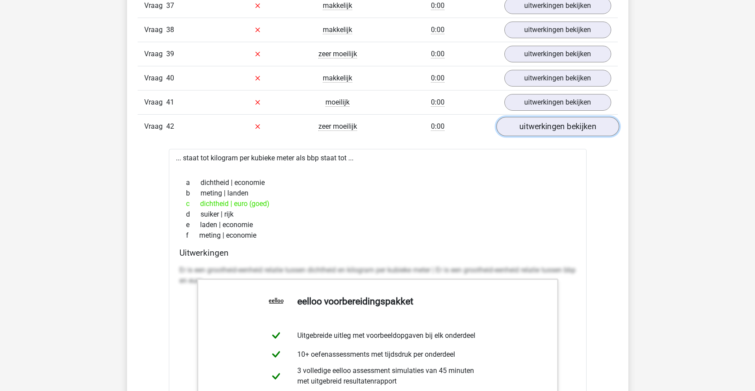
click at [579, 127] on link "uitwerkingen bekijken" at bounding box center [557, 126] width 123 height 19
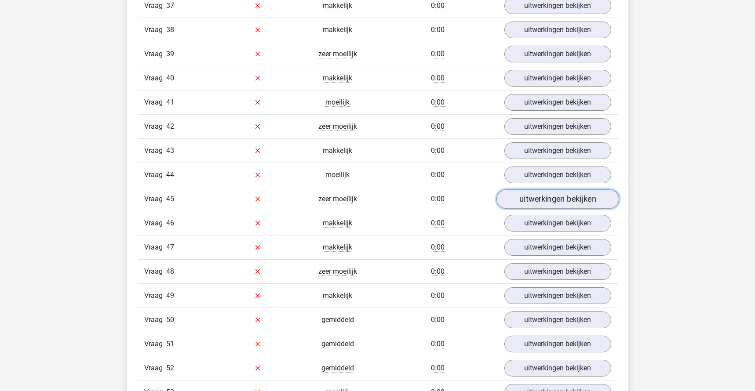
click at [564, 201] on link "uitwerkingen bekijken" at bounding box center [557, 198] width 123 height 19
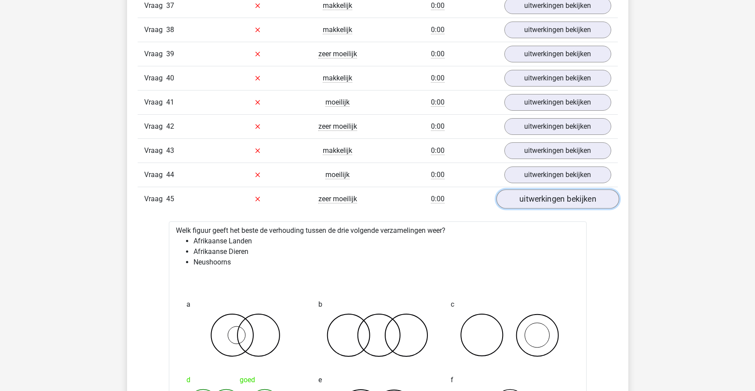
click at [564, 196] on link "uitwerkingen bekijken" at bounding box center [557, 198] width 123 height 19
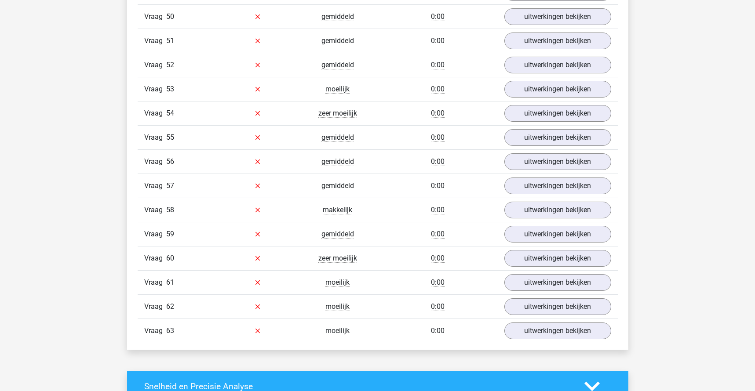
scroll to position [2244, 0]
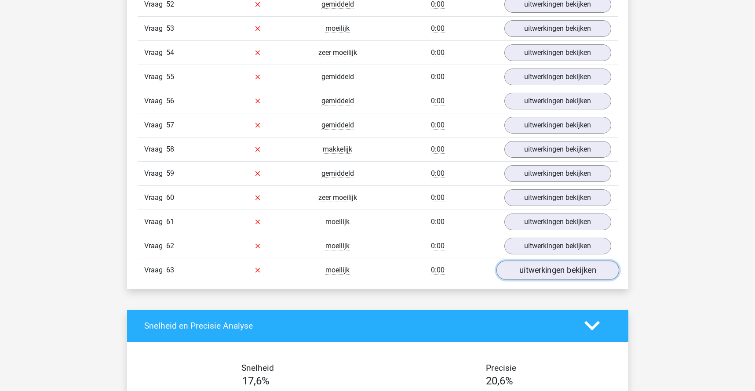
click at [556, 269] on link "uitwerkingen bekijken" at bounding box center [557, 270] width 123 height 19
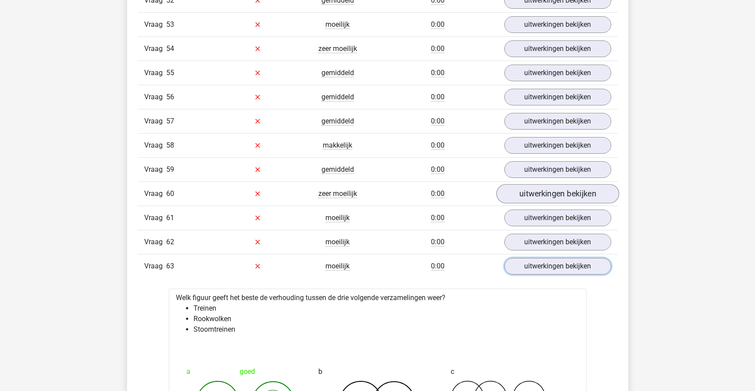
scroll to position [2305, 0]
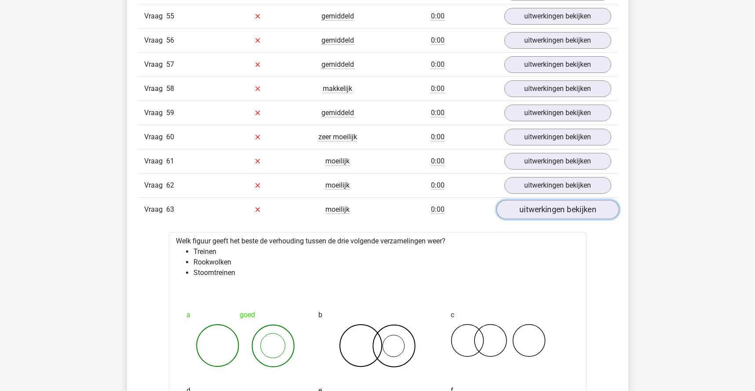
click at [546, 210] on link "uitwerkingen bekijken" at bounding box center [557, 209] width 123 height 19
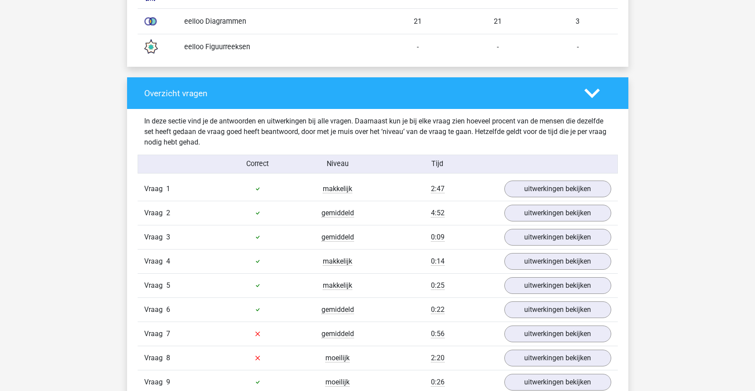
scroll to position [849, 0]
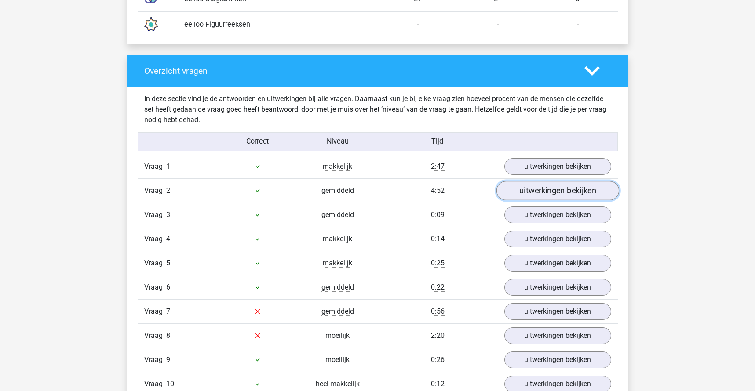
click at [553, 193] on link "uitwerkingen bekijken" at bounding box center [557, 190] width 123 height 19
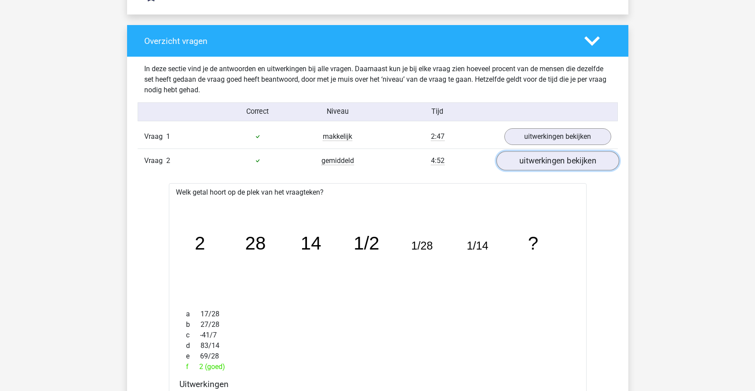
scroll to position [910, 0]
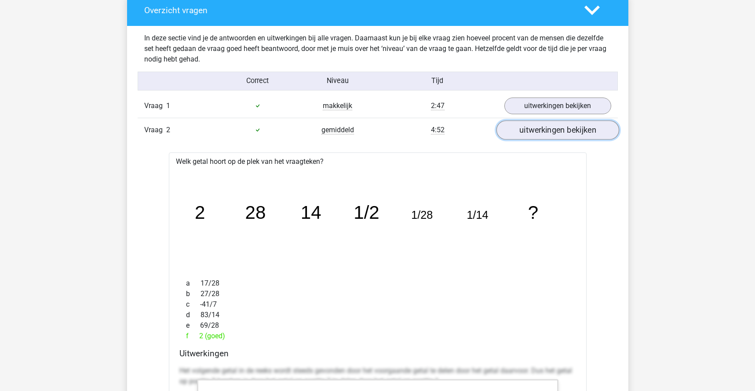
click at [546, 128] on link "uitwerkingen bekijken" at bounding box center [557, 129] width 123 height 19
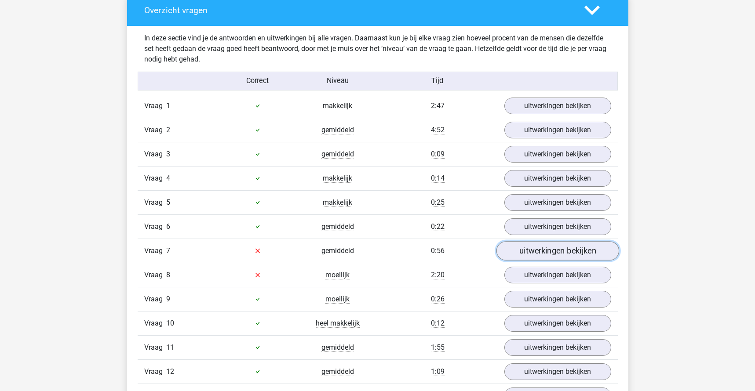
click at [545, 255] on link "uitwerkingen bekijken" at bounding box center [557, 250] width 123 height 19
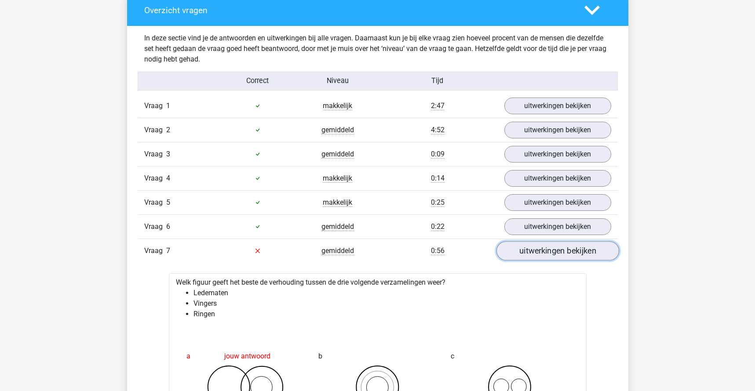
click at [544, 251] on link "uitwerkingen bekijken" at bounding box center [557, 250] width 123 height 19
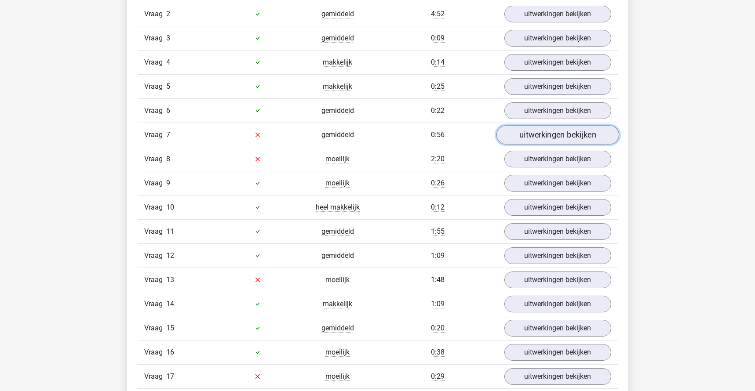
scroll to position [1031, 0]
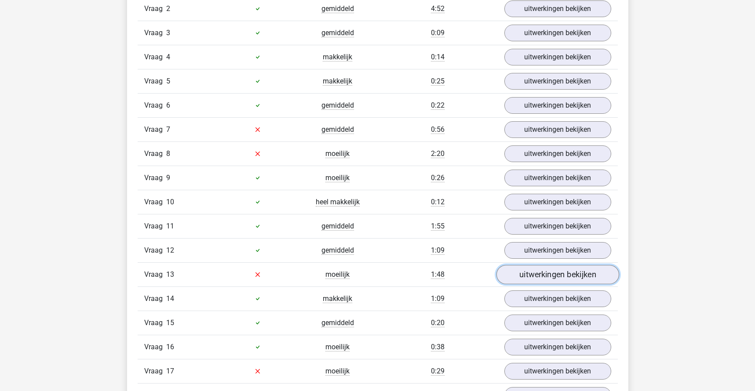
click at [534, 276] on link "uitwerkingen bekijken" at bounding box center [557, 274] width 123 height 19
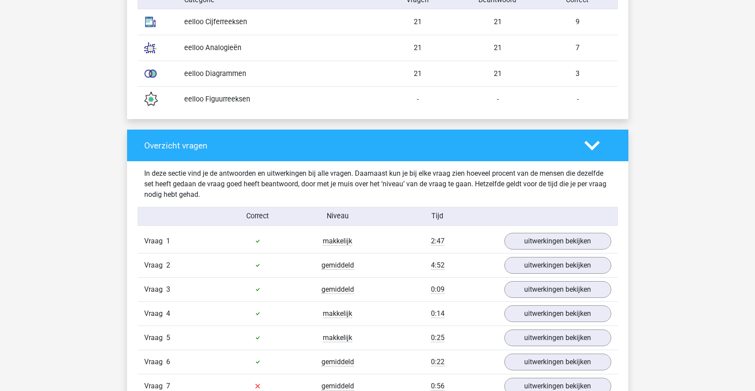
scroll to position [667, 0]
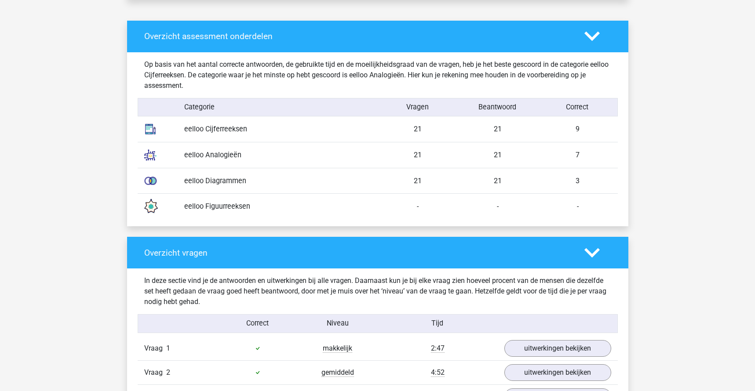
click at [587, 252] on polygon at bounding box center [591, 253] width 15 height 10
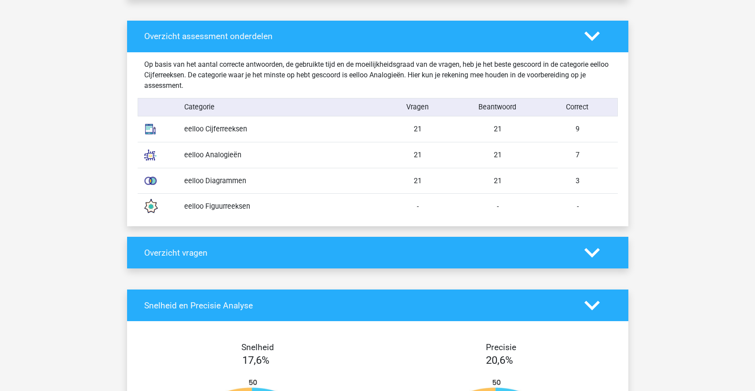
drag, startPoint x: 207, startPoint y: 205, endPoint x: 144, endPoint y: 212, distance: 63.7
click at [207, 205] on div "eelloo Figuurreeksen" at bounding box center [278, 206] width 200 height 11
click at [149, 207] on img at bounding box center [150, 207] width 22 height 22
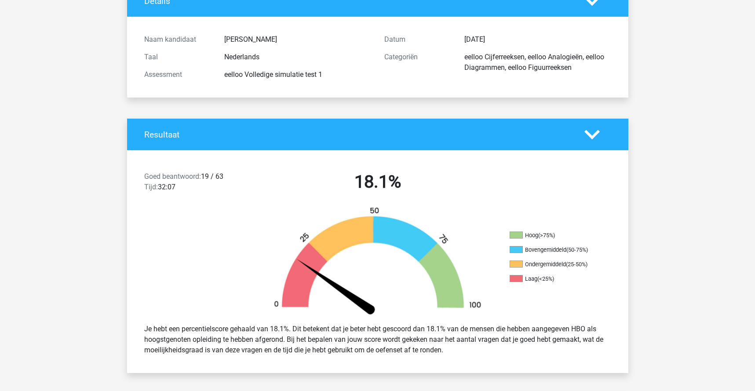
scroll to position [0, 0]
